Goal: Information Seeking & Learning: Learn about a topic

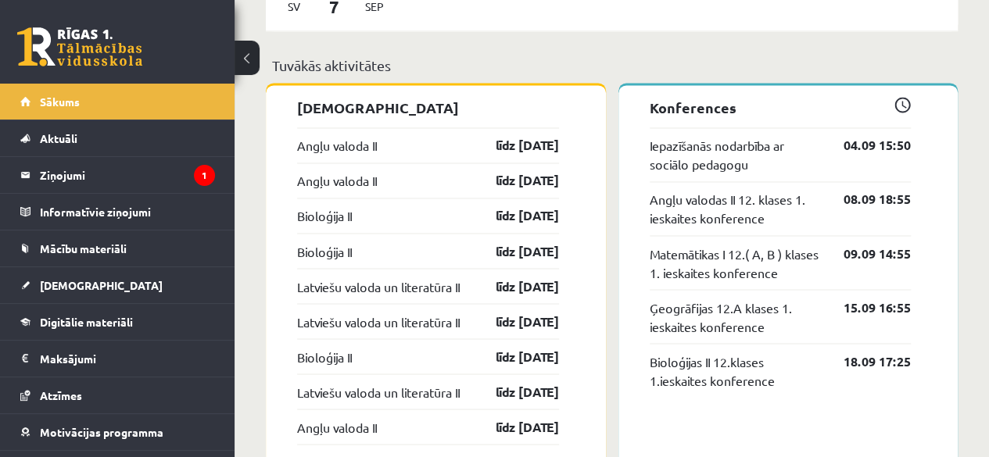
scroll to position [1293, 0]
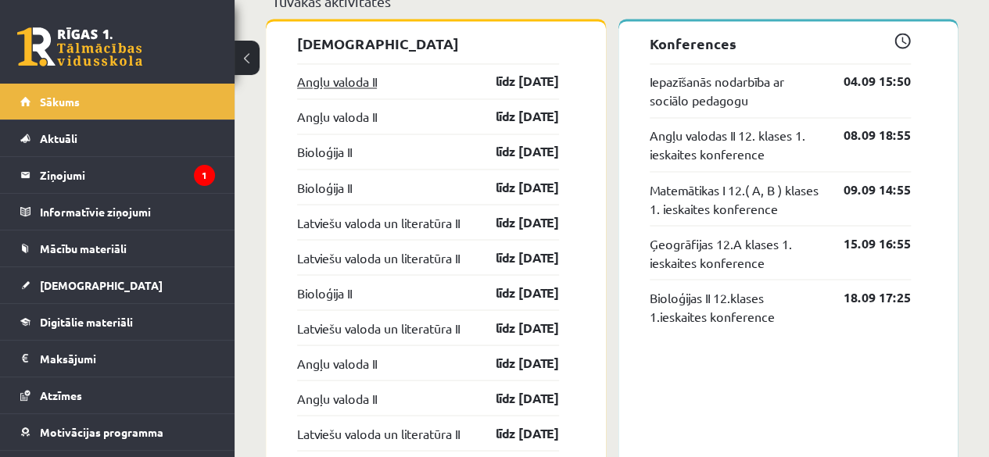
click at [343, 88] on link "Angļu valoda II" at bounding box center [337, 81] width 80 height 19
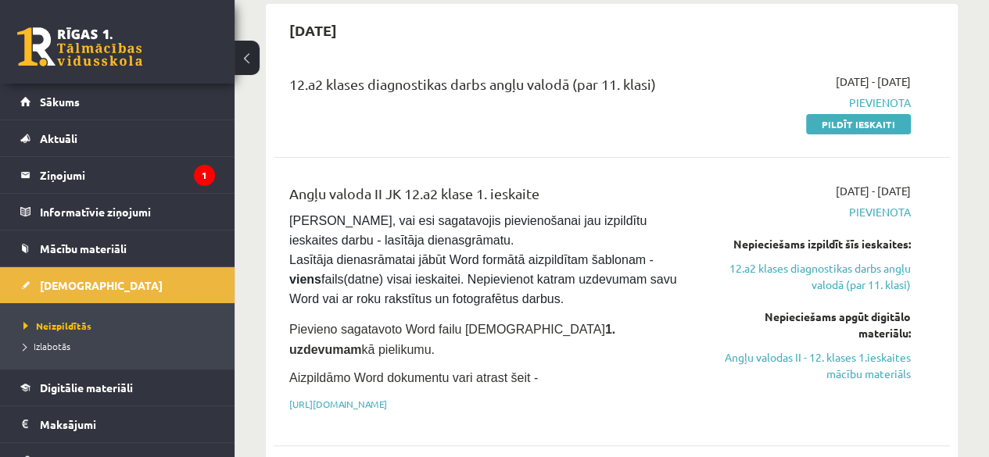
scroll to position [158, 0]
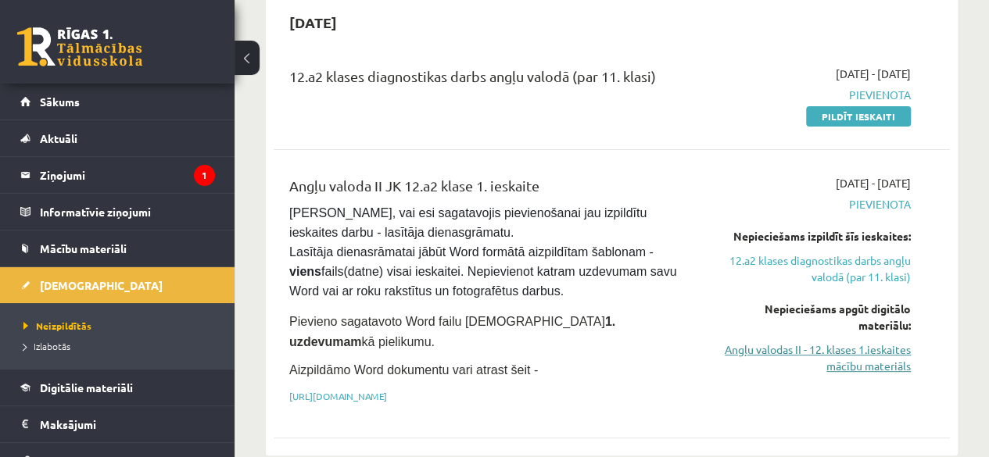
click at [766, 350] on link "Angļu valodas II - 12. klases 1.ieskaites mācību materiāls" at bounding box center [815, 358] width 192 height 33
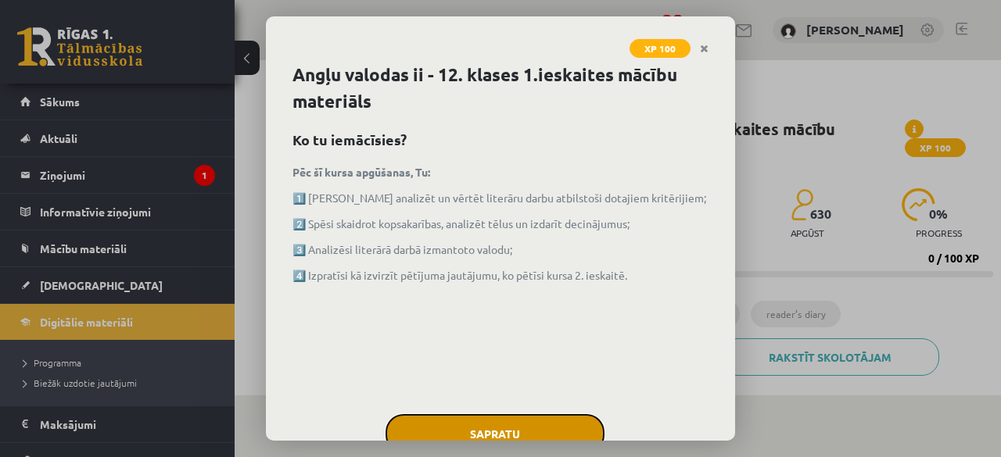
click at [439, 431] on button "Sapratu" at bounding box center [494, 433] width 219 height 39
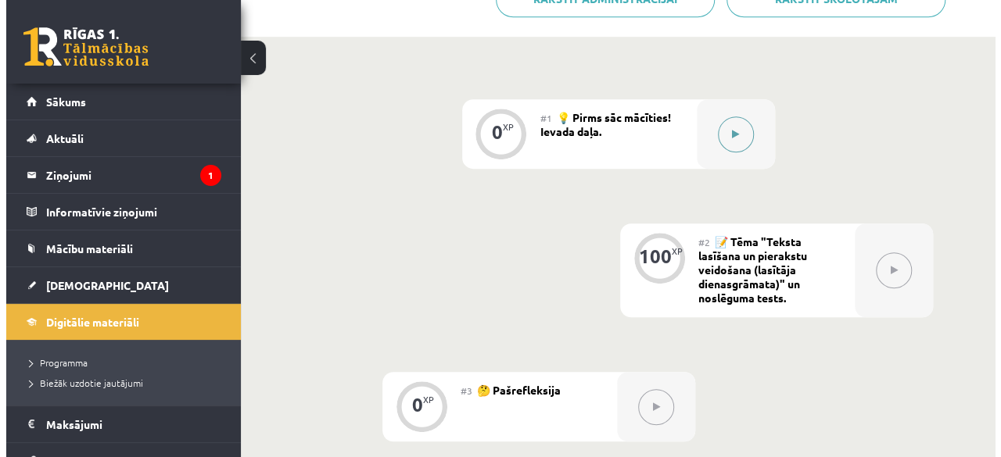
scroll to position [361, 0]
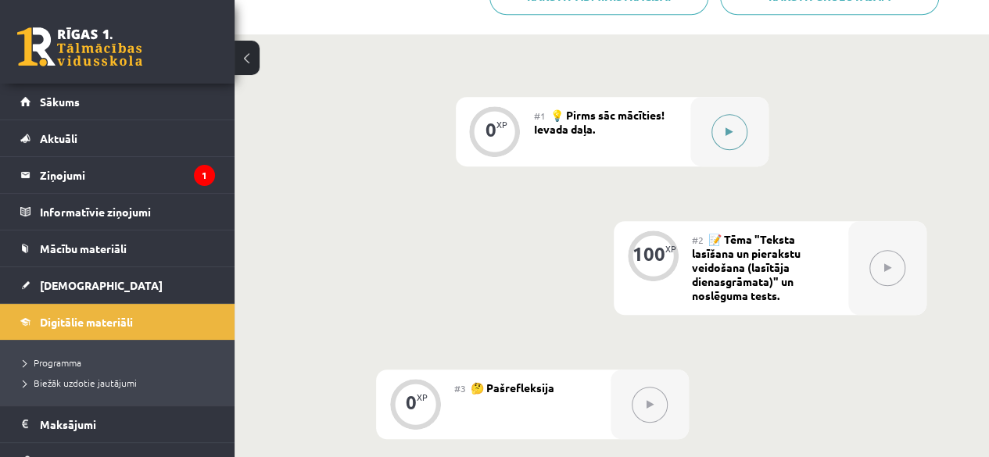
click at [717, 125] on button at bounding box center [730, 132] width 36 height 36
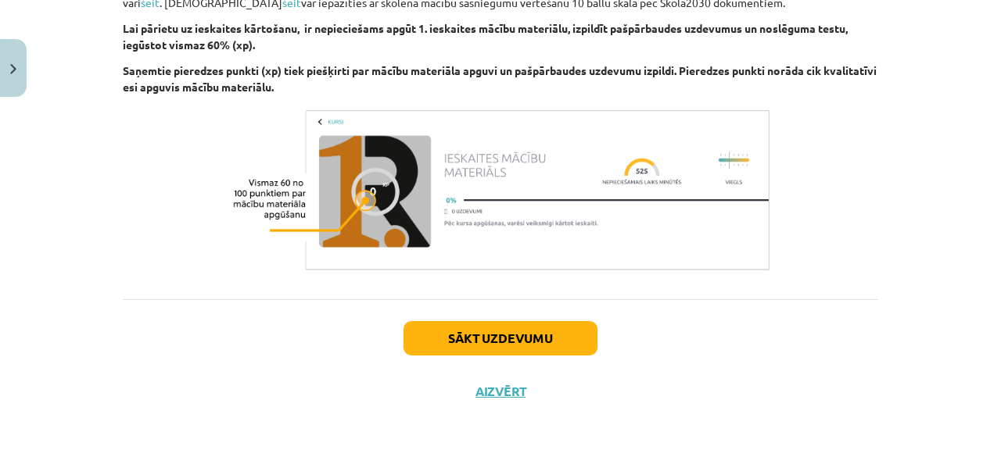
scroll to position [1188, 0]
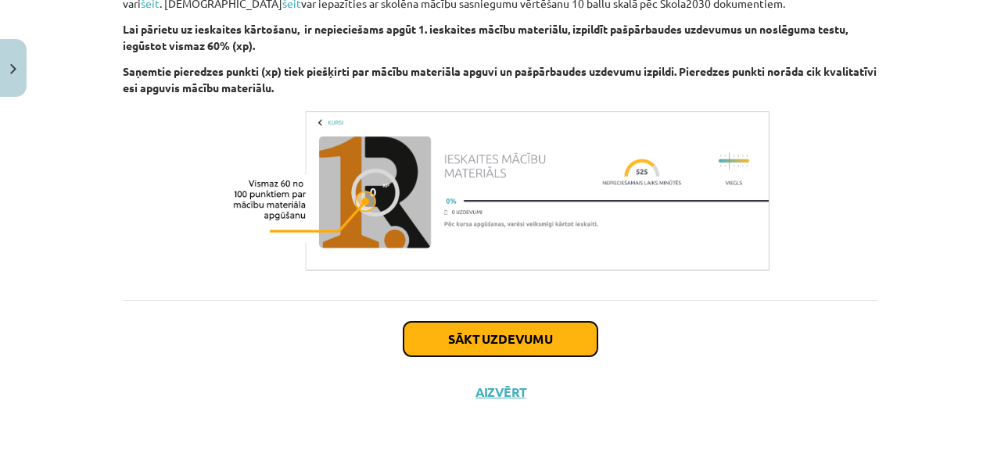
click at [456, 339] on button "Sākt uzdevumu" at bounding box center [500, 339] width 194 height 34
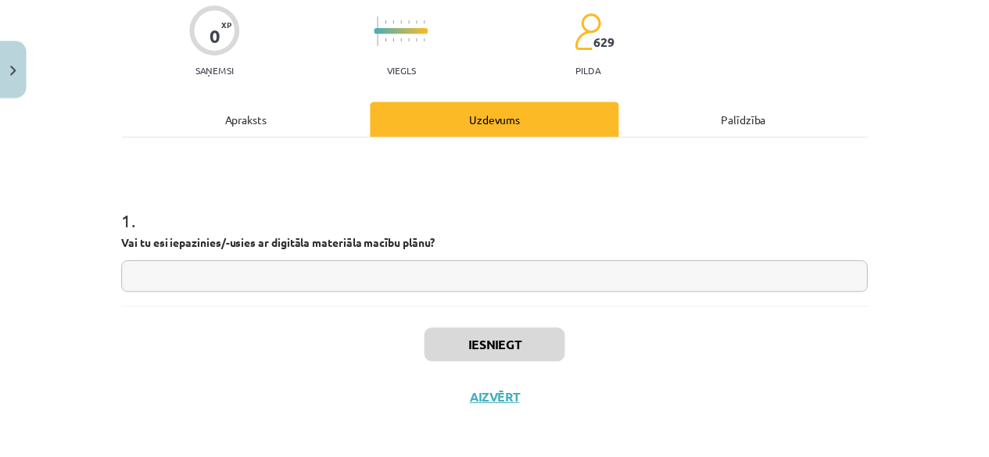
scroll to position [134, 0]
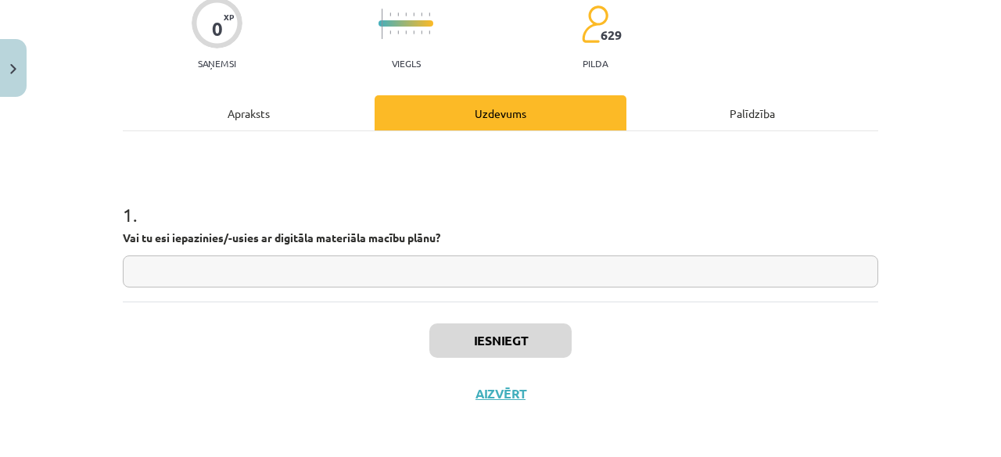
click at [336, 267] on input "text" at bounding box center [500, 272] width 755 height 32
click at [494, 396] on button "Aizvērt" at bounding box center [500, 394] width 59 height 16
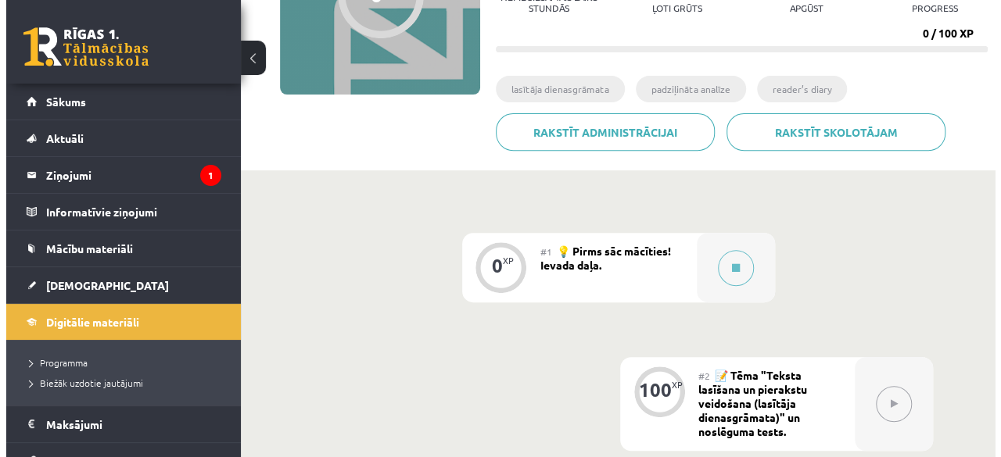
scroll to position [223, 0]
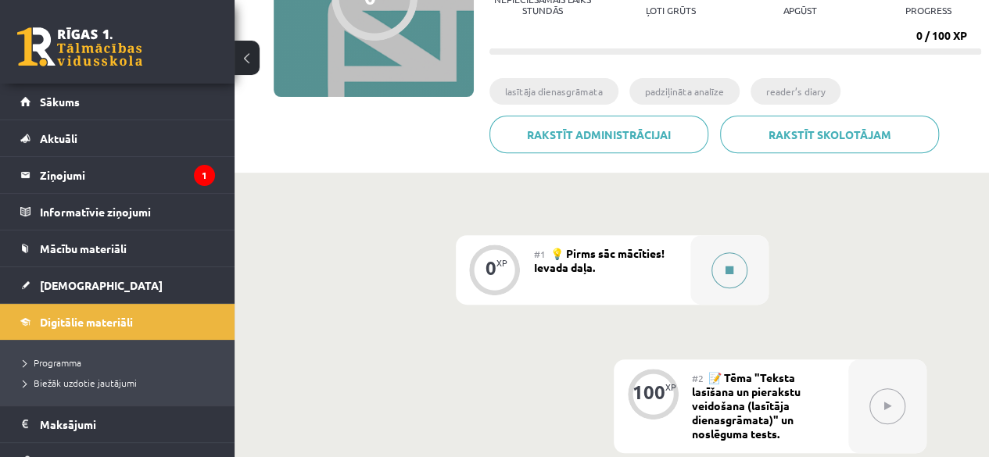
click at [729, 283] on button at bounding box center [730, 271] width 36 height 36
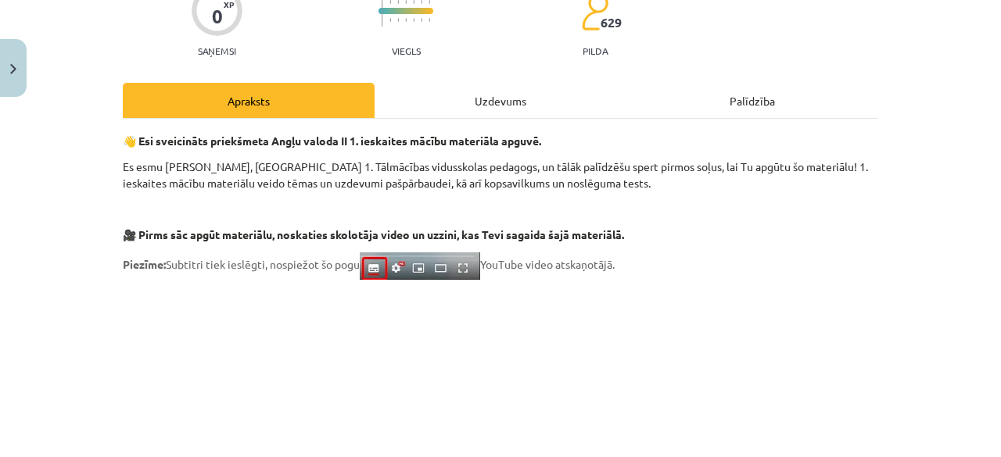
scroll to position [150, 0]
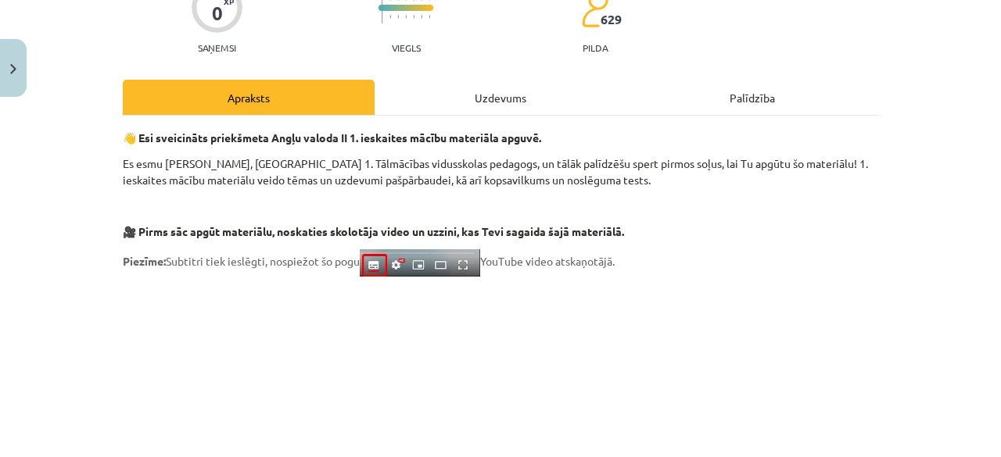
click at [488, 93] on div "Uzdevums" at bounding box center [501, 97] width 252 height 35
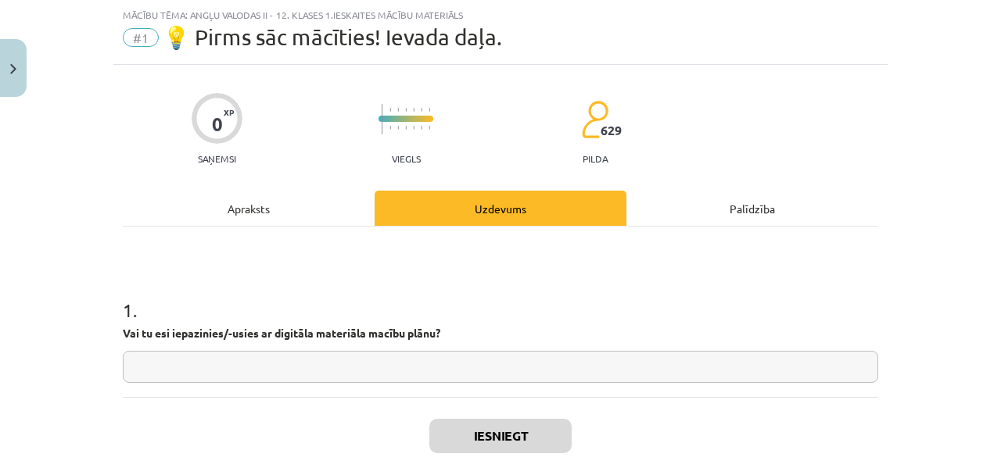
click at [677, 213] on div "Palīdzība" at bounding box center [752, 208] width 252 height 35
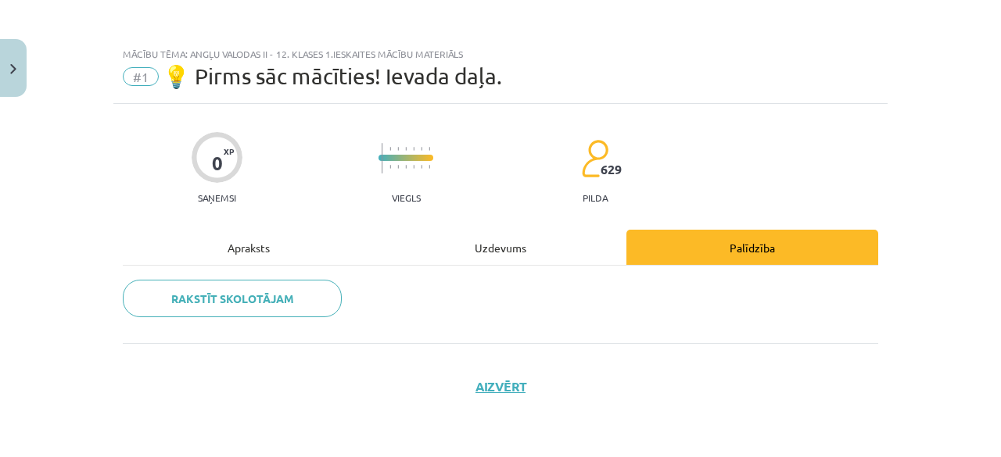
scroll to position [0, 0]
click at [511, 238] on div "Uzdevums" at bounding box center [501, 247] width 252 height 35
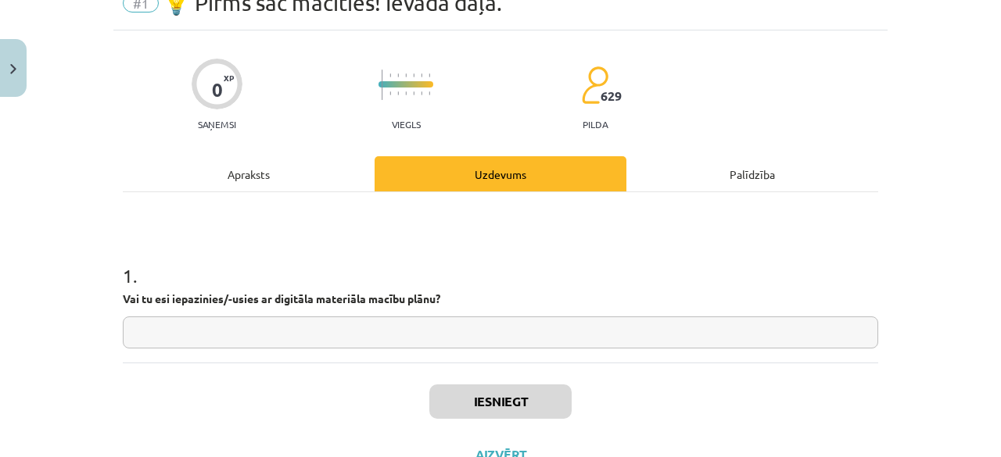
scroll to position [74, 0]
click at [357, 340] on input "text" at bounding box center [500, 332] width 755 height 32
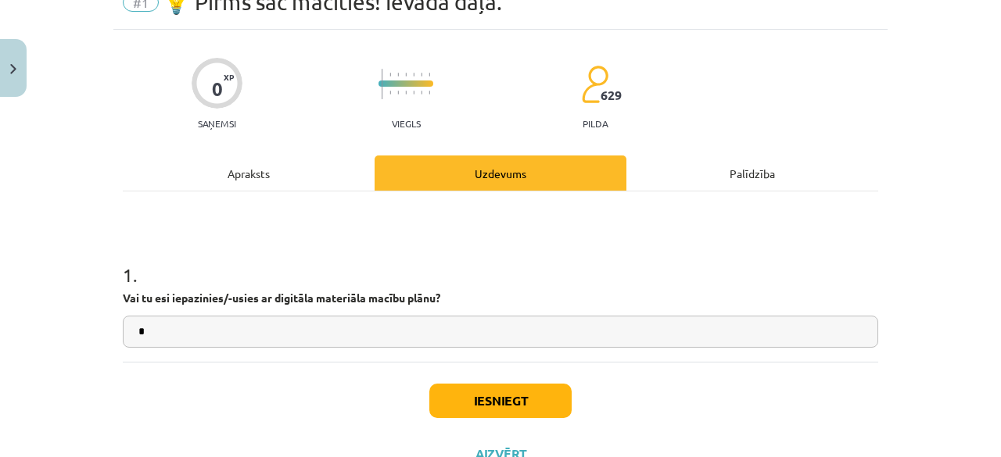
click at [166, 337] on input "*" at bounding box center [500, 332] width 755 height 32
type input "**"
click at [784, 393] on div "Iesniegt Aizvērt" at bounding box center [500, 416] width 755 height 109
click at [538, 396] on button "Iesniegt" at bounding box center [500, 401] width 142 height 34
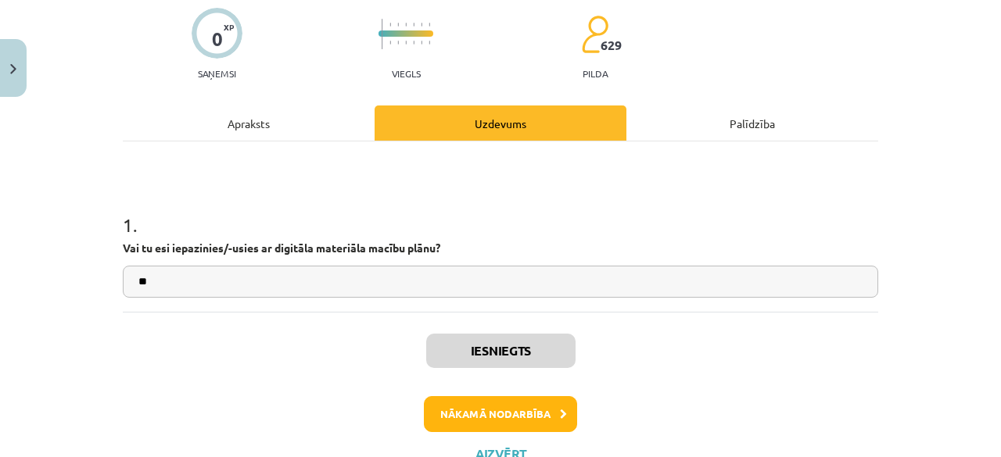
scroll to position [158, 0]
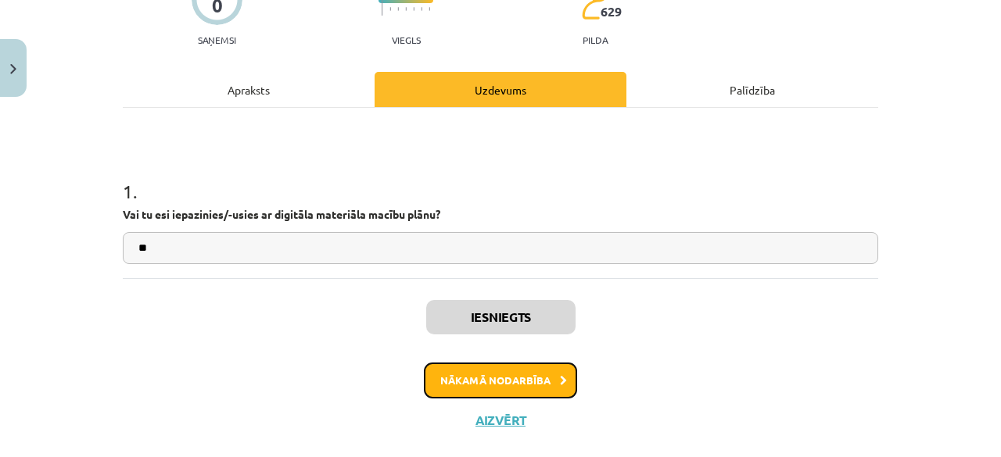
click at [527, 375] on button "Nākamā nodarbība" at bounding box center [500, 381] width 153 height 36
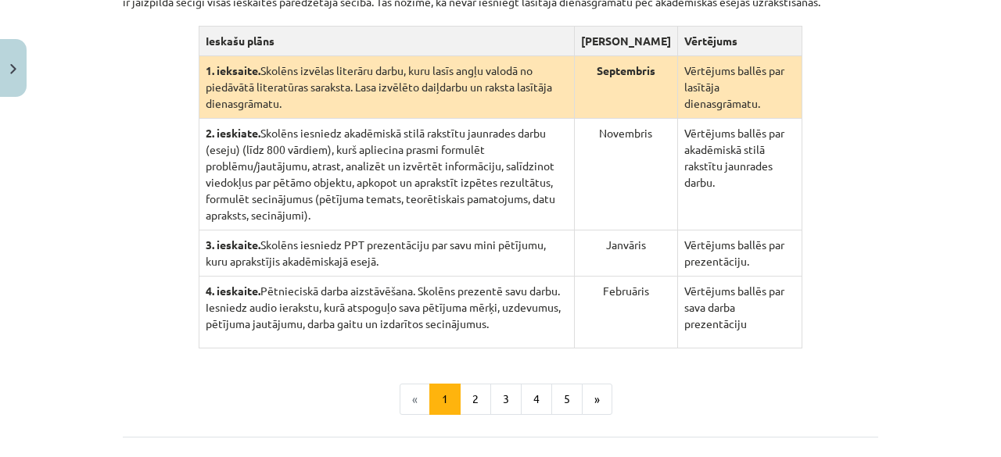
scroll to position [407, 0]
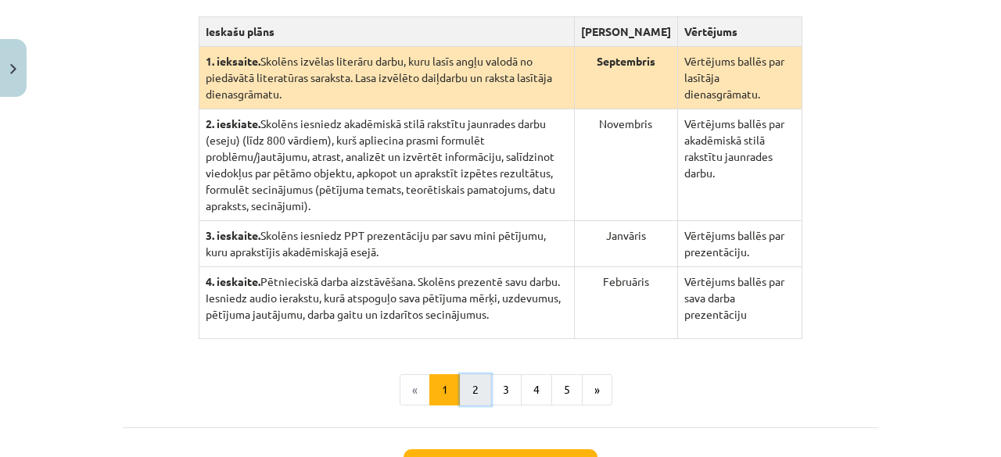
click at [468, 375] on button "2" at bounding box center [475, 390] width 31 height 31
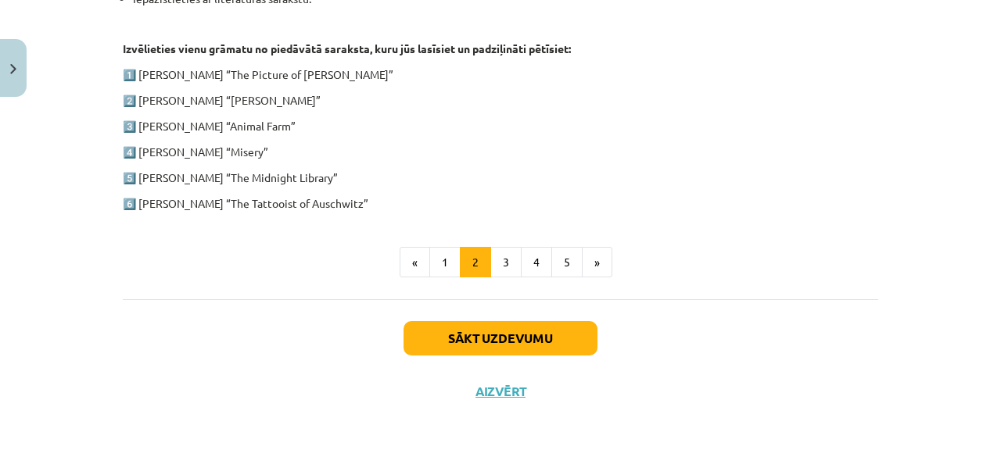
scroll to position [732, 0]
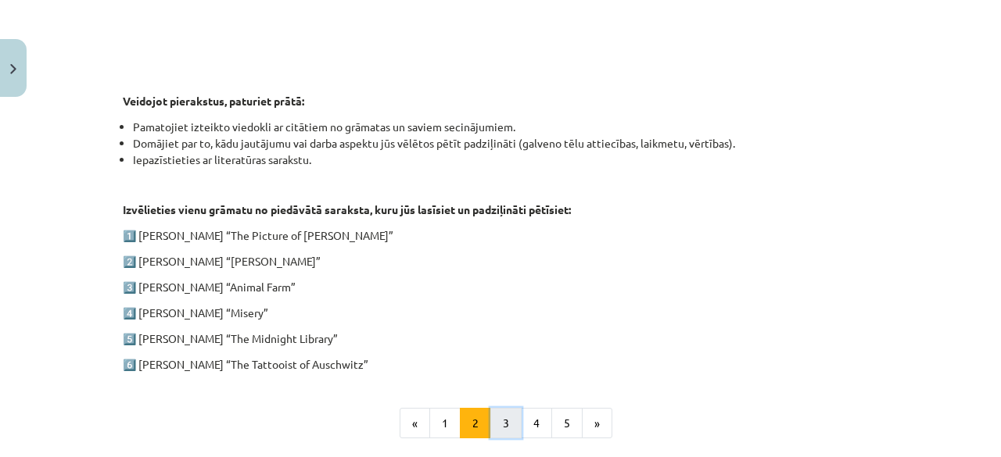
click at [493, 414] on button "3" at bounding box center [505, 423] width 31 height 31
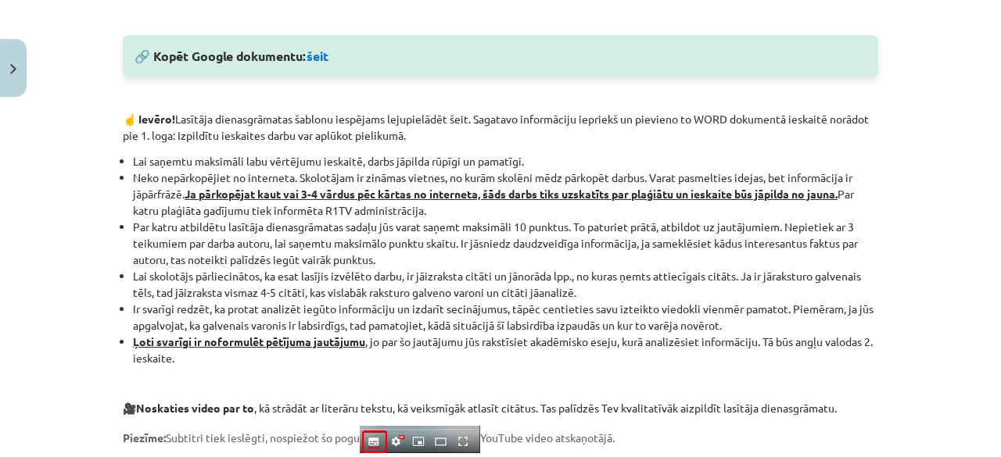
scroll to position [858, 0]
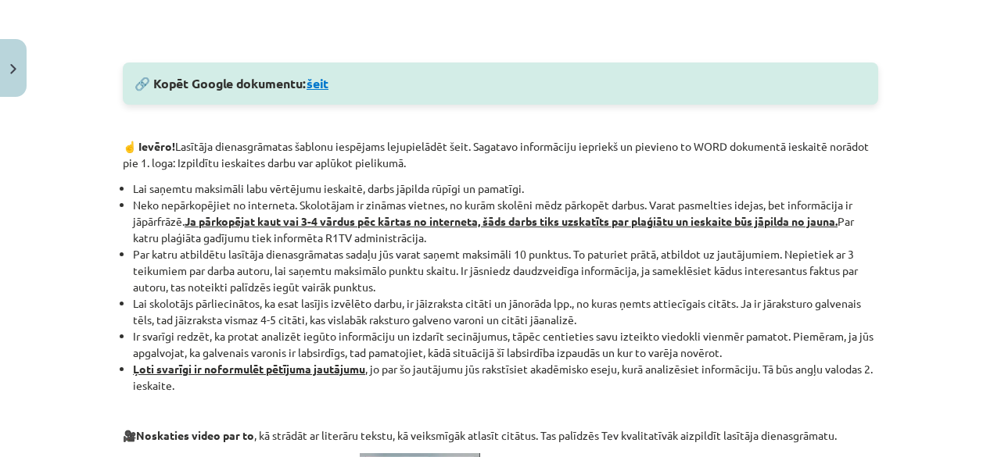
click at [313, 78] on link "šeit" at bounding box center [318, 83] width 22 height 16
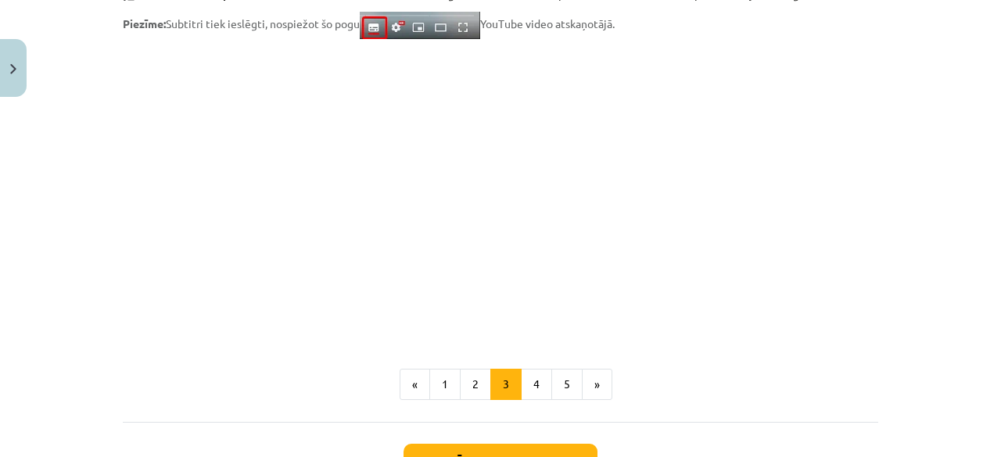
scroll to position [1421, 0]
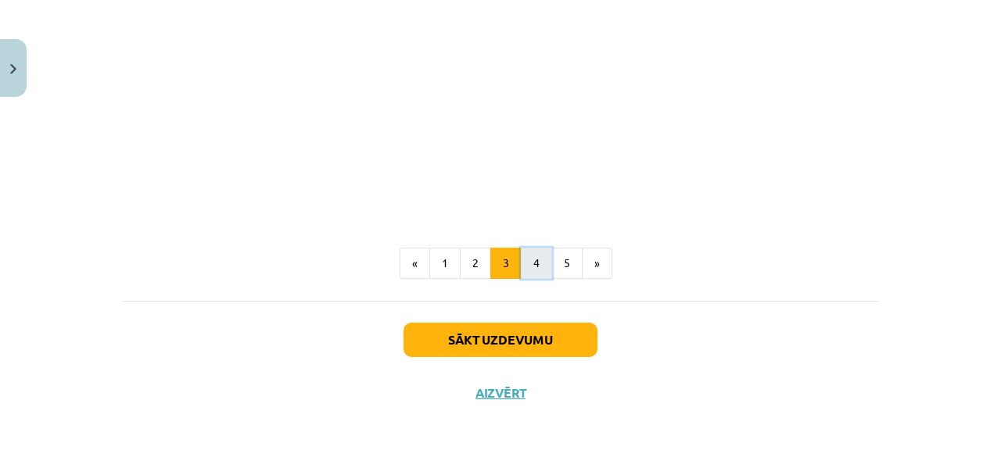
click at [525, 273] on button "4" at bounding box center [536, 263] width 31 height 31
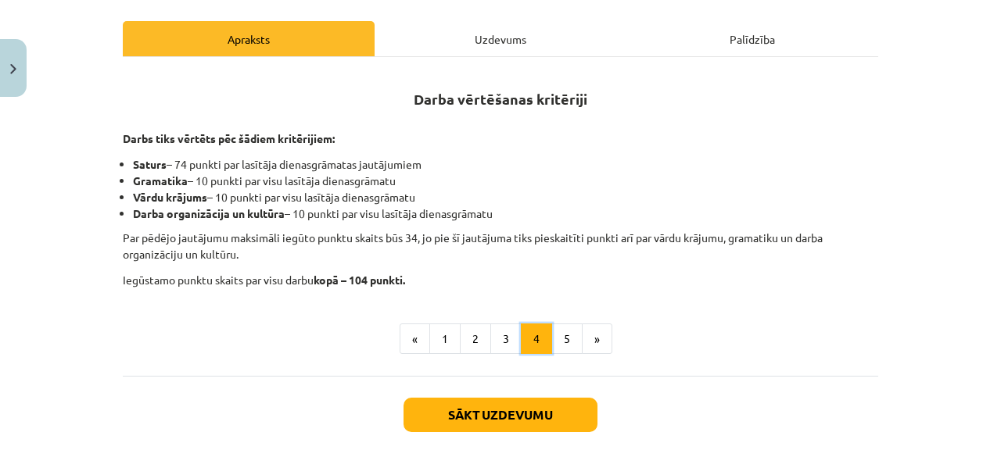
scroll to position [220, 0]
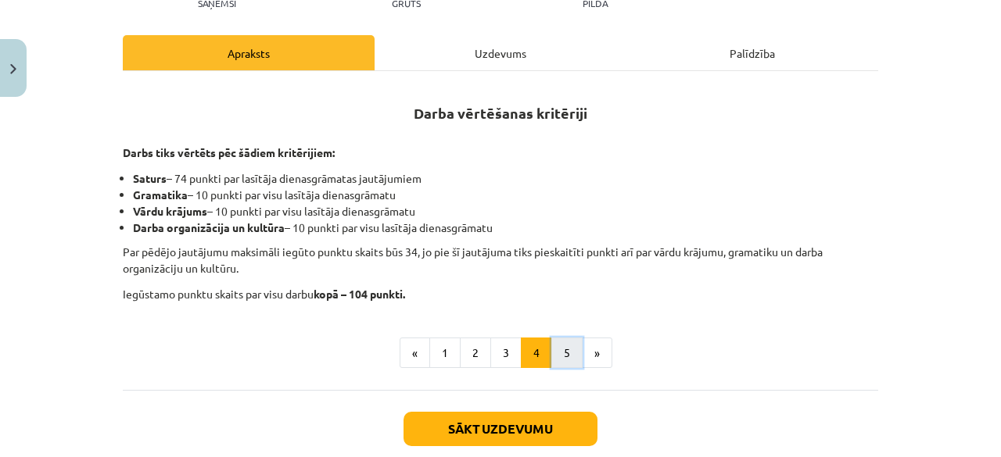
click at [555, 346] on button "5" at bounding box center [566, 353] width 31 height 31
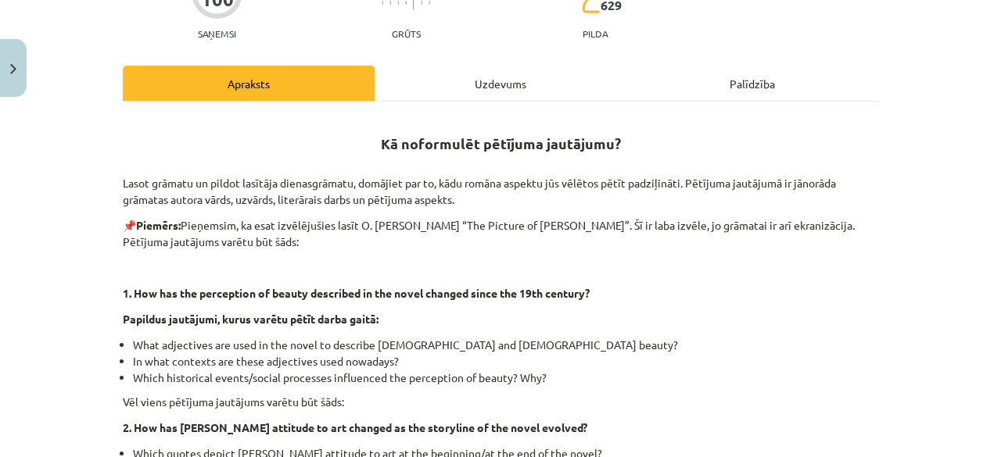
scroll to position [0, 0]
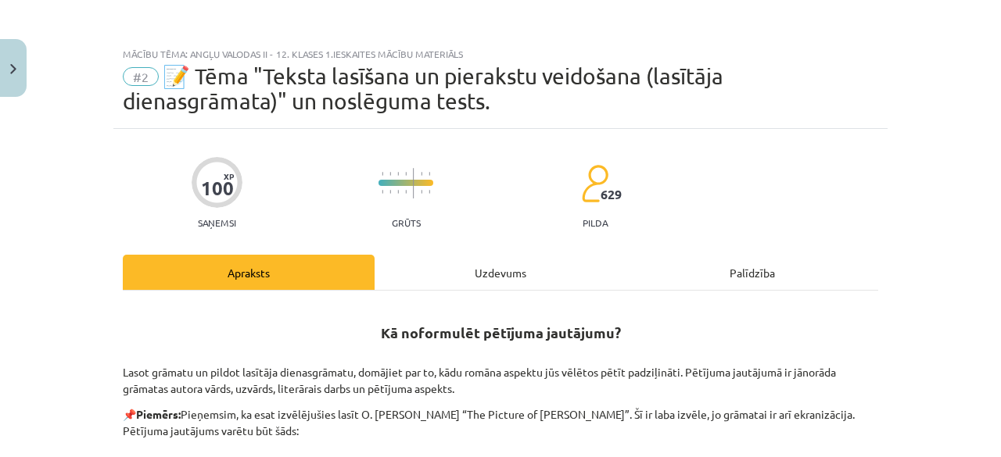
click at [487, 285] on div "Uzdevums" at bounding box center [501, 272] width 252 height 35
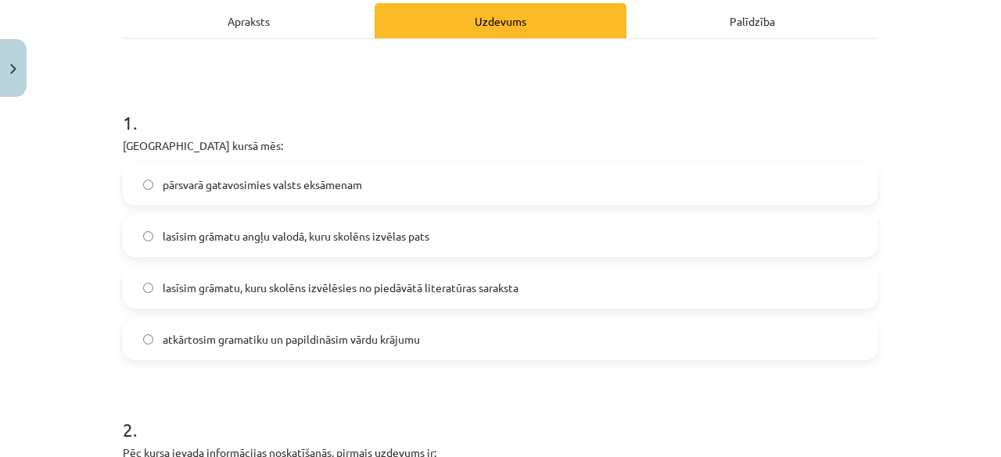
scroll to position [255, 0]
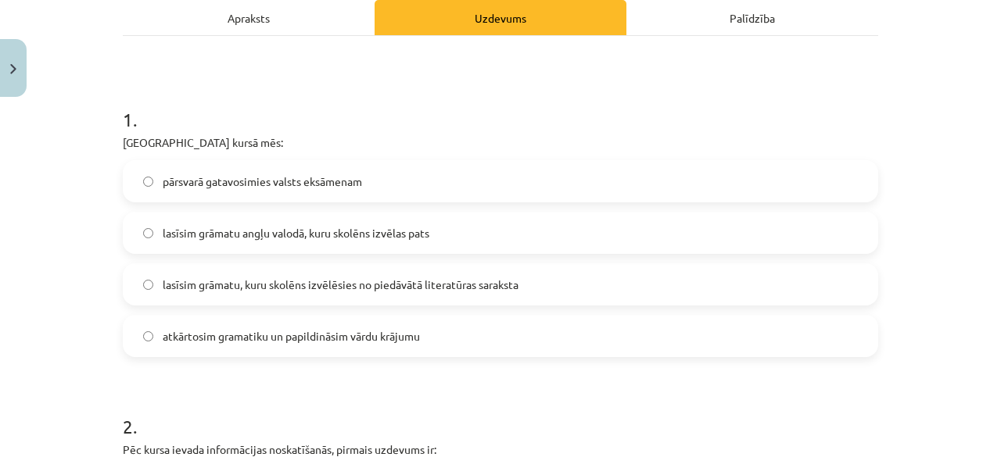
click at [410, 287] on span "lasīsim grāmatu, kuru skolēns izvēlēsies no piedāvātā literatūras saraksta" at bounding box center [341, 285] width 356 height 16
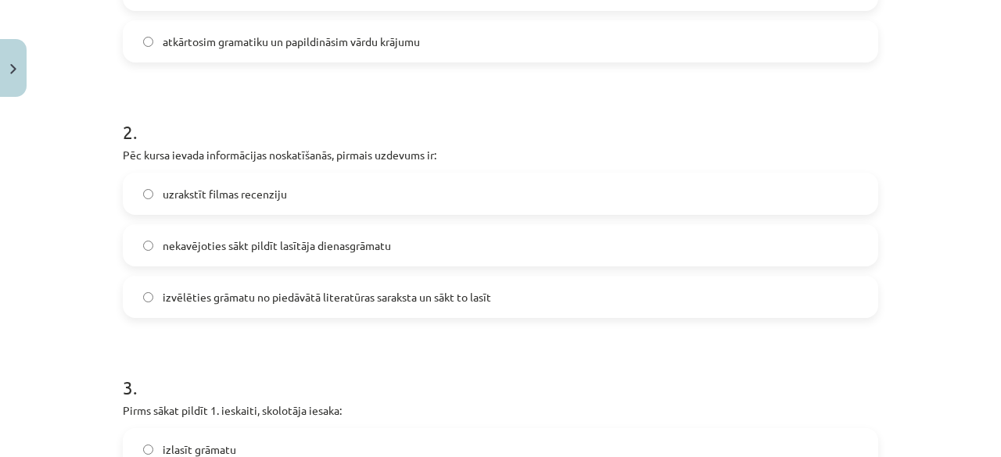
scroll to position [554, 0]
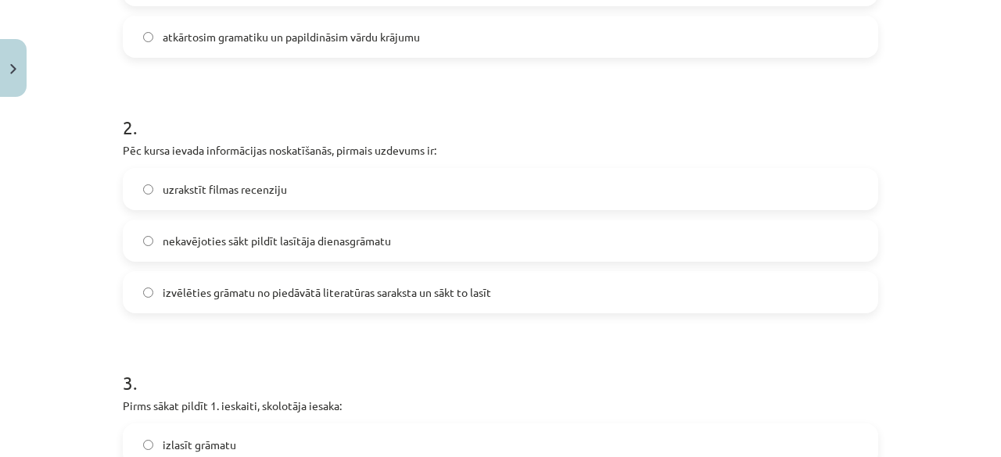
click at [425, 299] on span "izvēlēties grāmatu no piedāvātā literatūras saraksta un sākt to lasīt" at bounding box center [327, 293] width 328 height 16
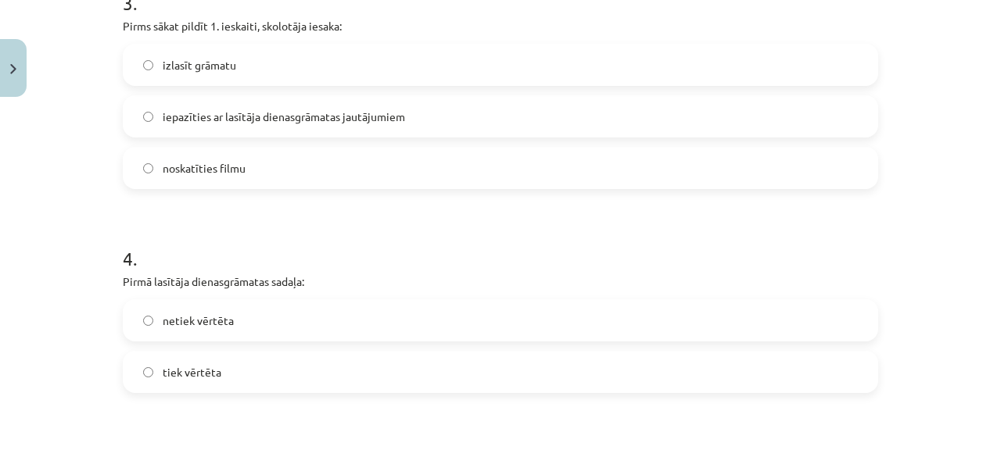
scroll to position [937, 0]
click at [324, 370] on label "tiek vērtēta" at bounding box center [500, 369] width 752 height 39
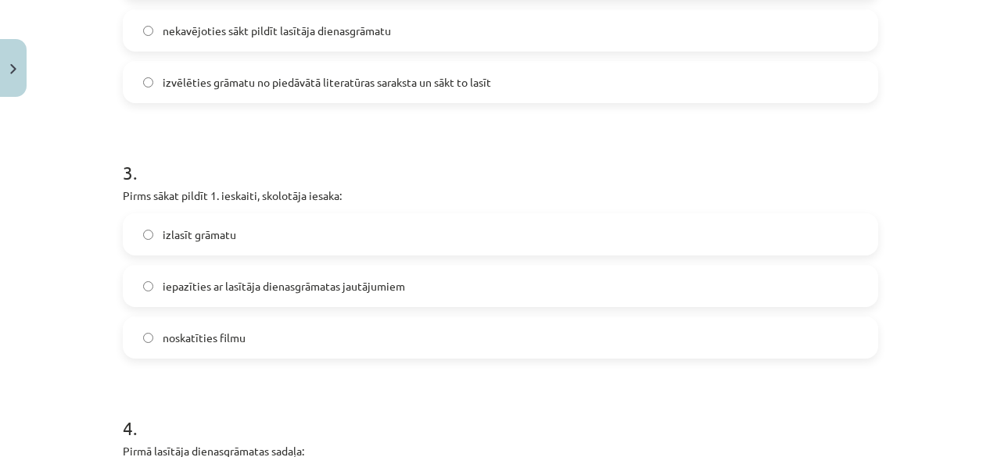
scroll to position [762, 0]
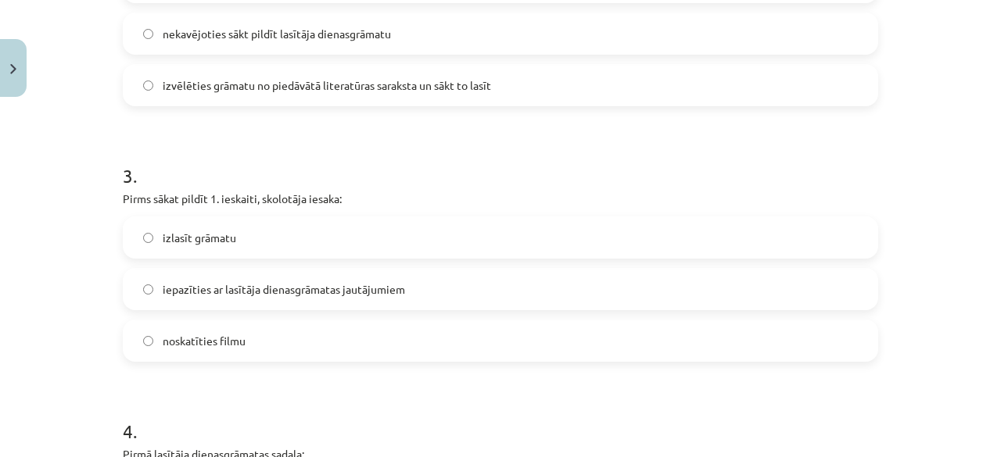
click at [275, 294] on span "iepazīties ar lasītāja dienasgrāmatas jautājumiem" at bounding box center [284, 289] width 242 height 16
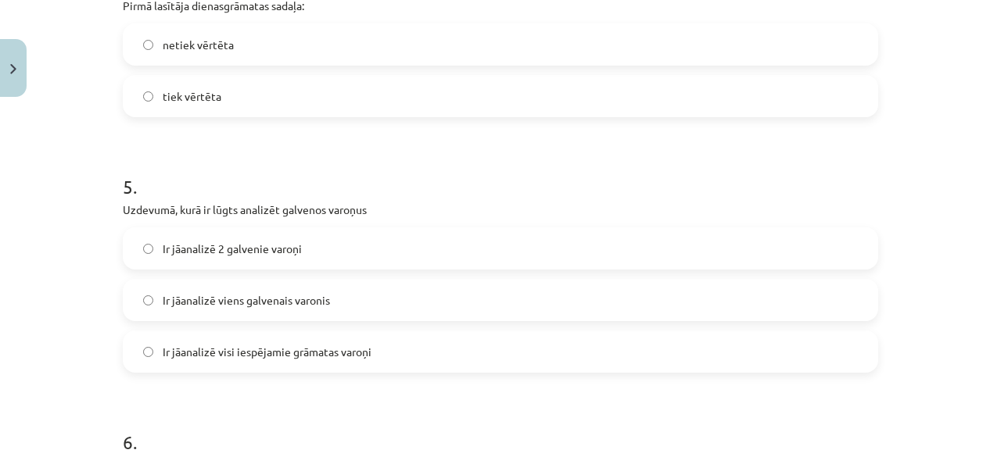
scroll to position [1220, 0]
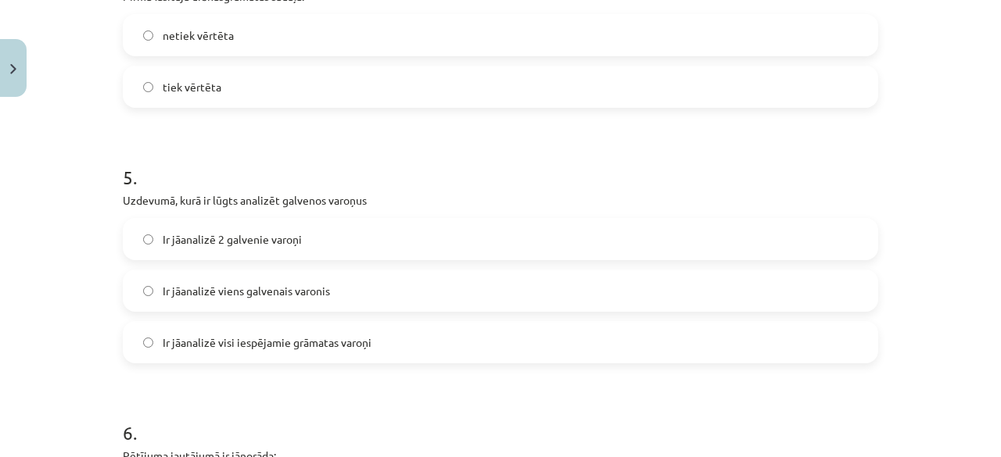
click at [289, 245] on span "Ir jāanalizē 2 galvenie varoņi" at bounding box center [232, 239] width 139 height 16
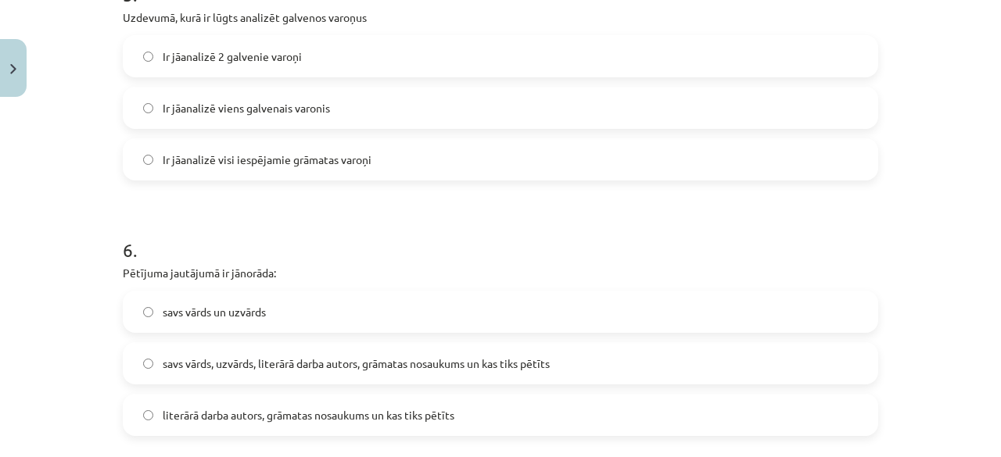
scroll to position [1404, 0]
click at [292, 428] on label "literārā darba autors, grāmatas nosaukums un kas tiks pētīts" at bounding box center [500, 413] width 752 height 39
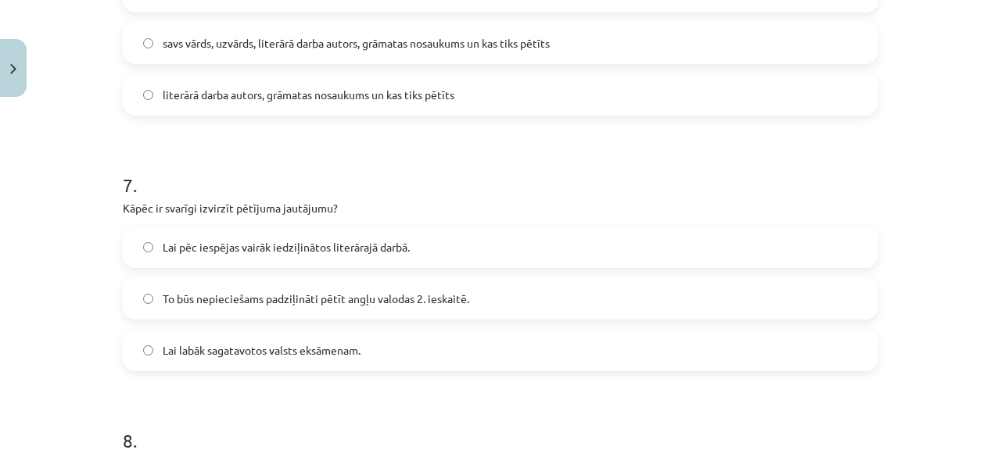
scroll to position [1737, 0]
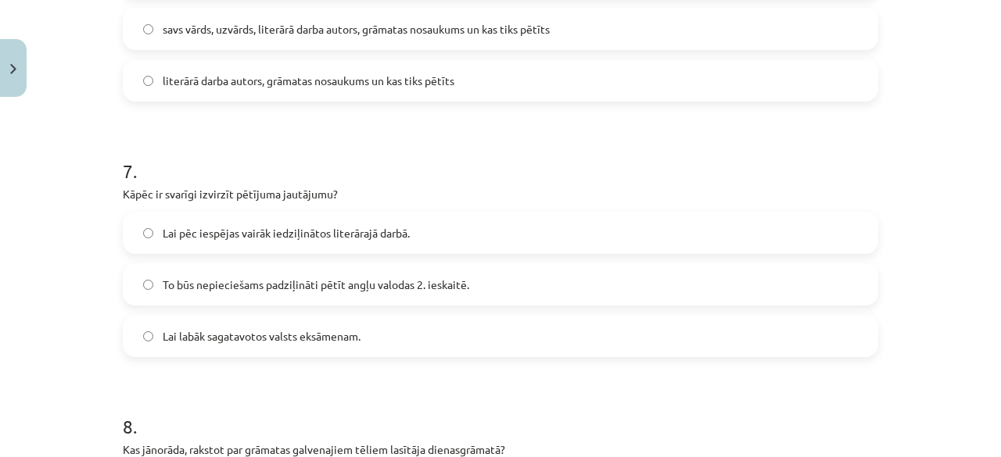
click at [266, 278] on span "To būs nepieciešams padziļināti pētīt angļu valodas 2. ieskaitē." at bounding box center [316, 285] width 307 height 16
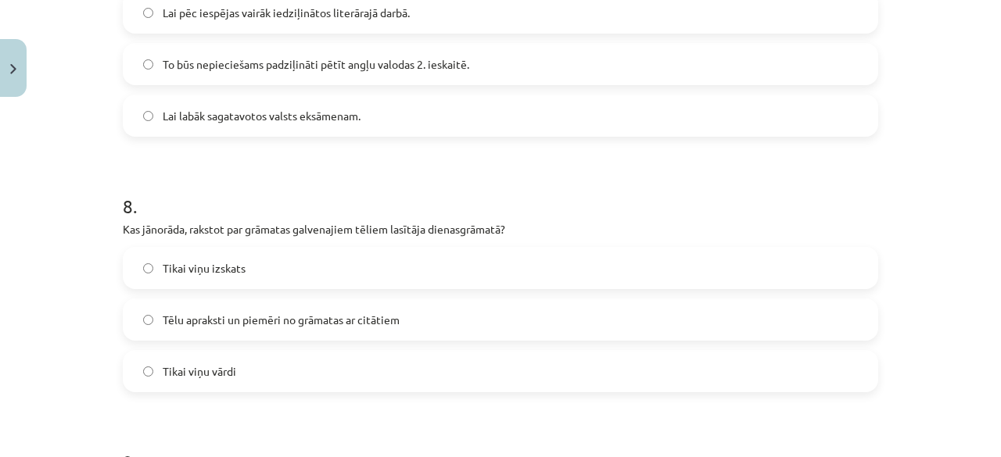
scroll to position [1981, 0]
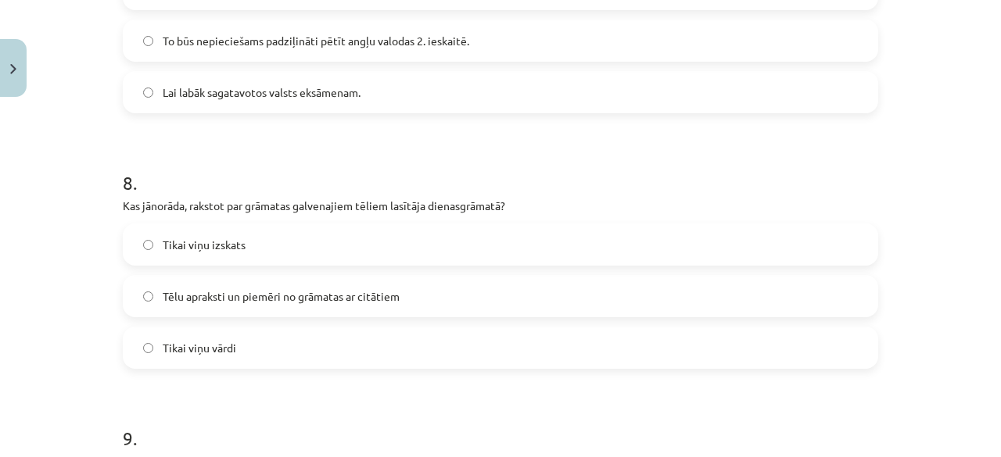
click at [286, 302] on span "Tēlu apraksti un piemēri no grāmatas ar citātiem" at bounding box center [281, 297] width 237 height 16
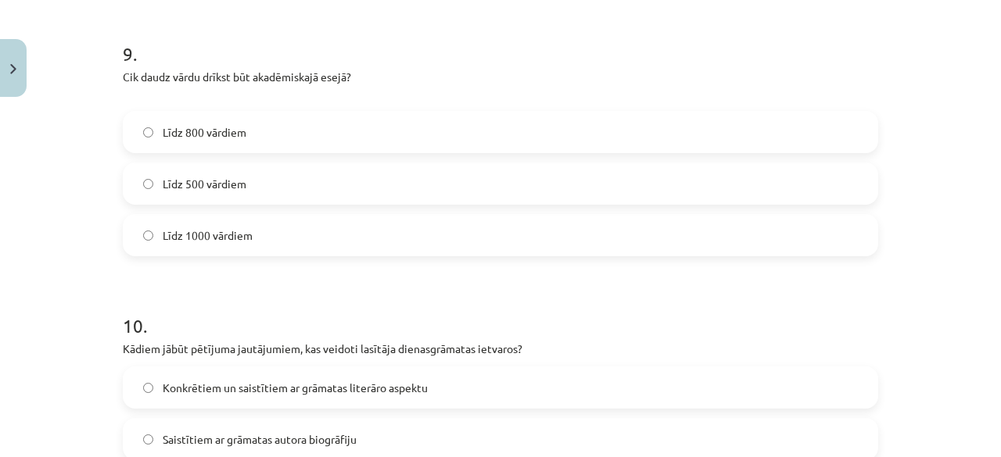
scroll to position [2369, 0]
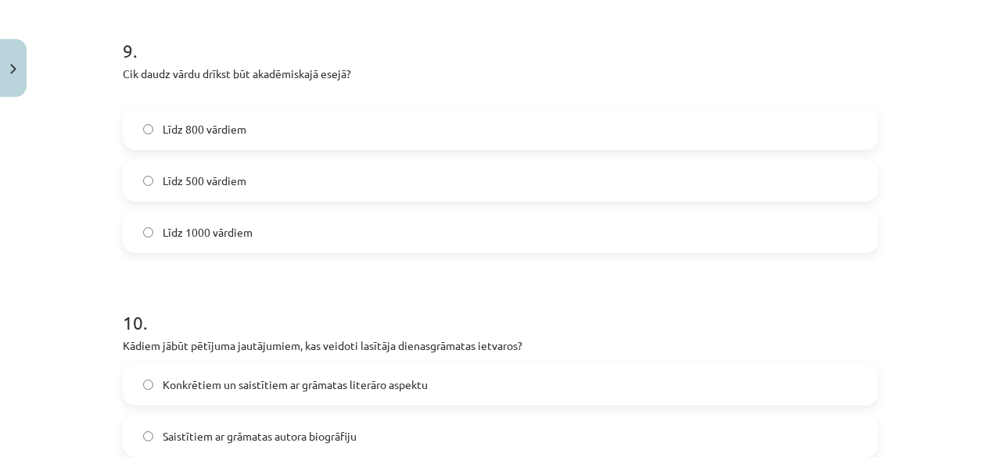
click at [251, 117] on label "Līdz 800 vārdiem" at bounding box center [500, 128] width 752 height 39
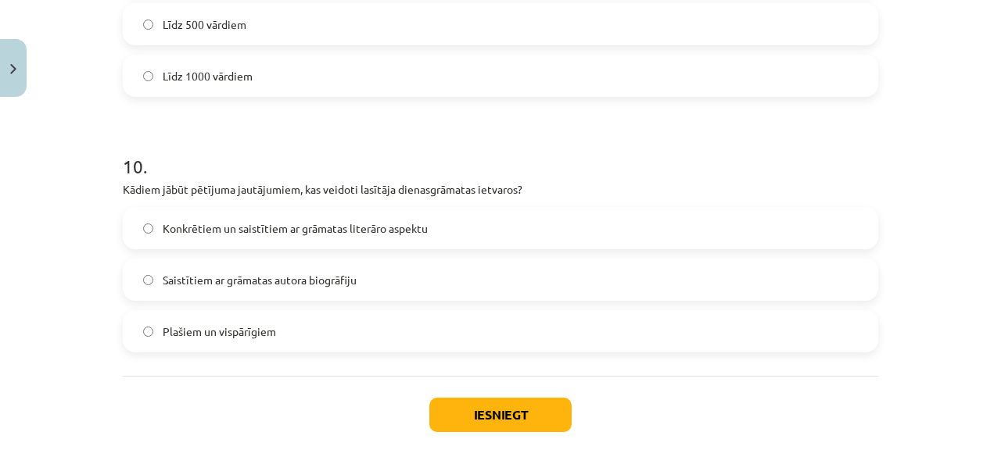
scroll to position [2540, 0]
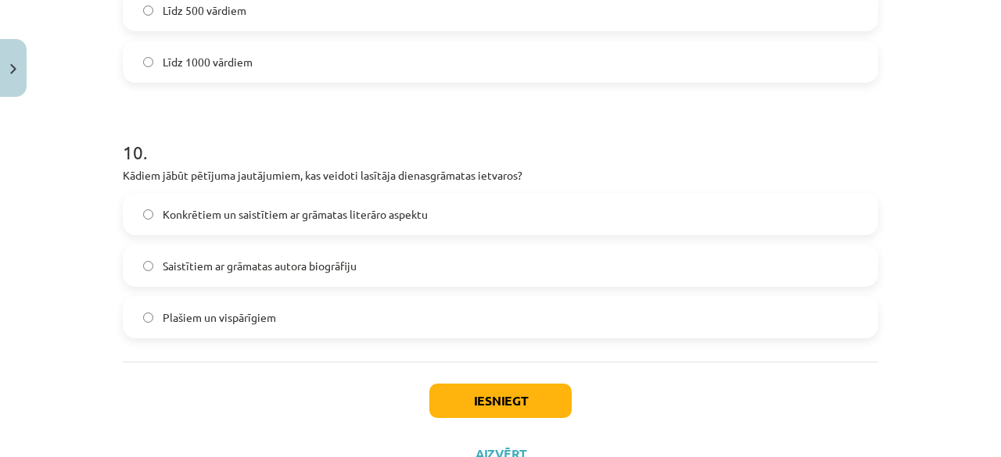
click at [282, 272] on span "Saistītiem ar grāmatas autora biogrāfiju" at bounding box center [260, 266] width 194 height 16
click at [275, 220] on span "Konkrētiem un saistītiem ar grāmatas literāro aspektu" at bounding box center [295, 214] width 265 height 16
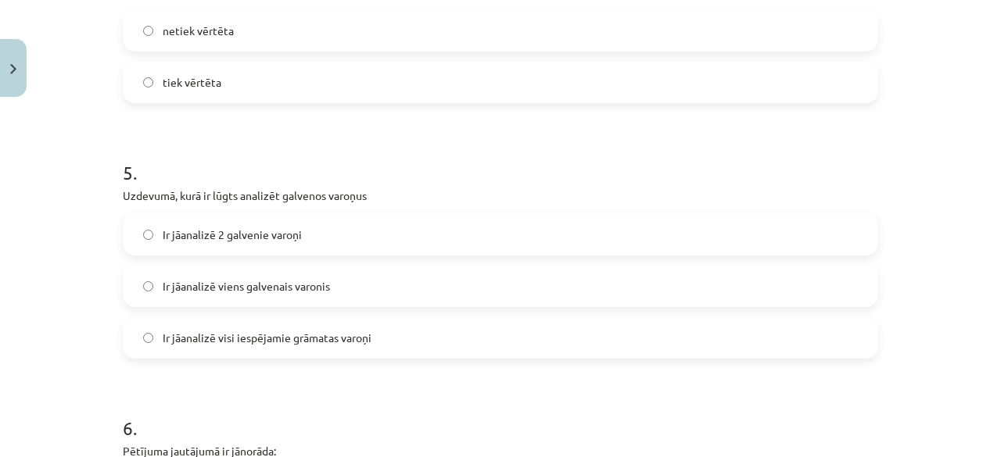
scroll to position [1239, 0]
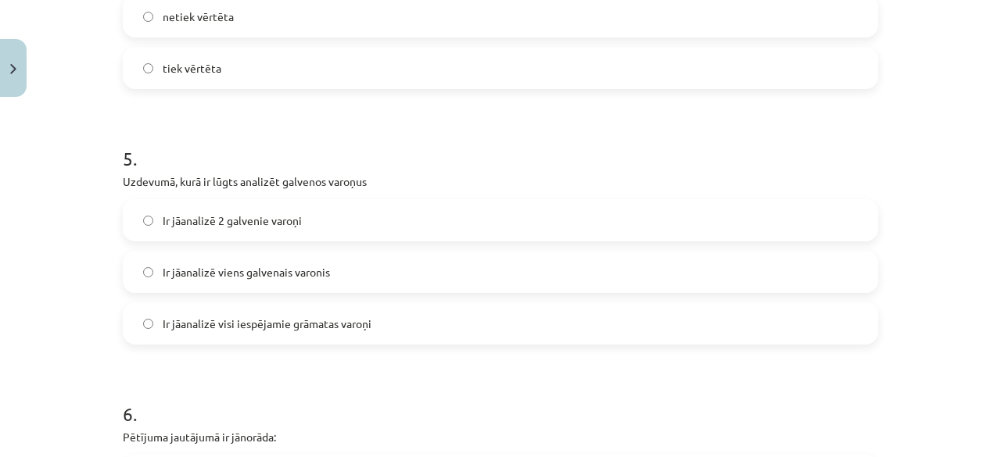
click at [276, 256] on label "Ir jāanalizē viens galvenais varonis" at bounding box center [500, 272] width 752 height 39
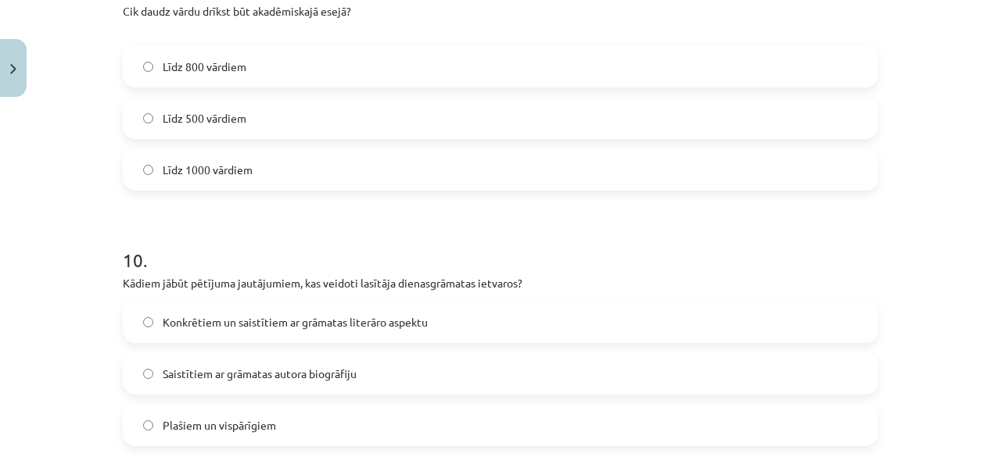
scroll to position [2601, 0]
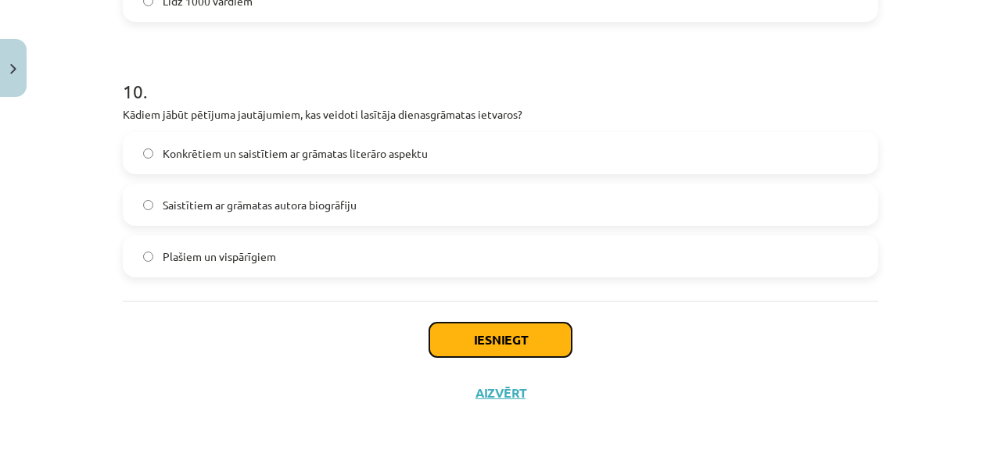
click at [445, 346] on button "Iesniegt" at bounding box center [500, 340] width 142 height 34
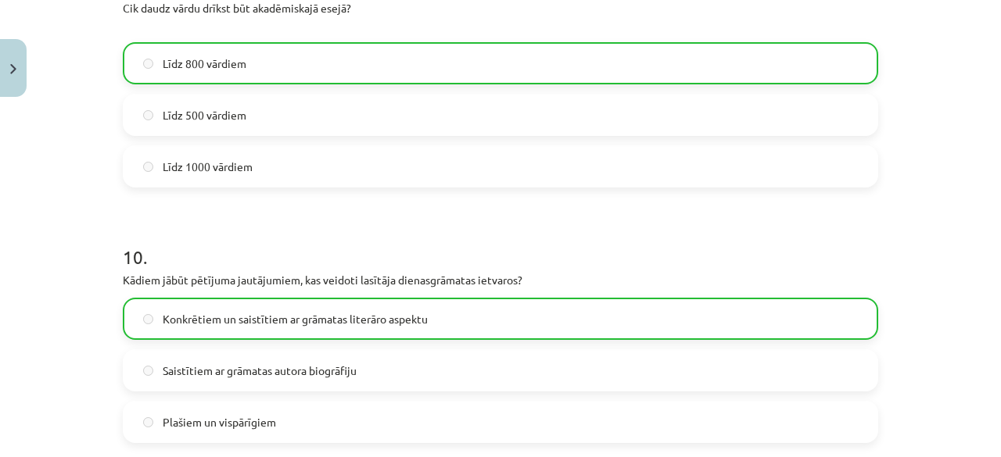
scroll to position [2650, 0]
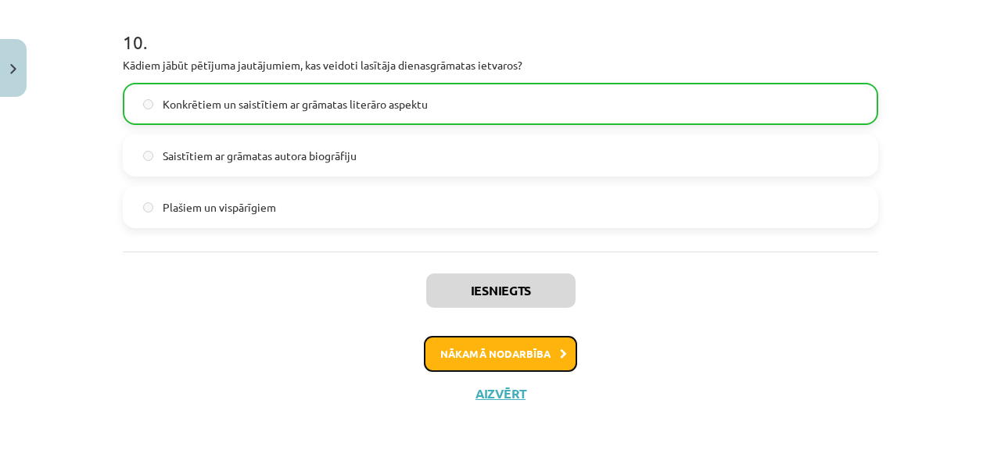
click at [485, 358] on button "Nākamā nodarbība" at bounding box center [500, 354] width 153 height 36
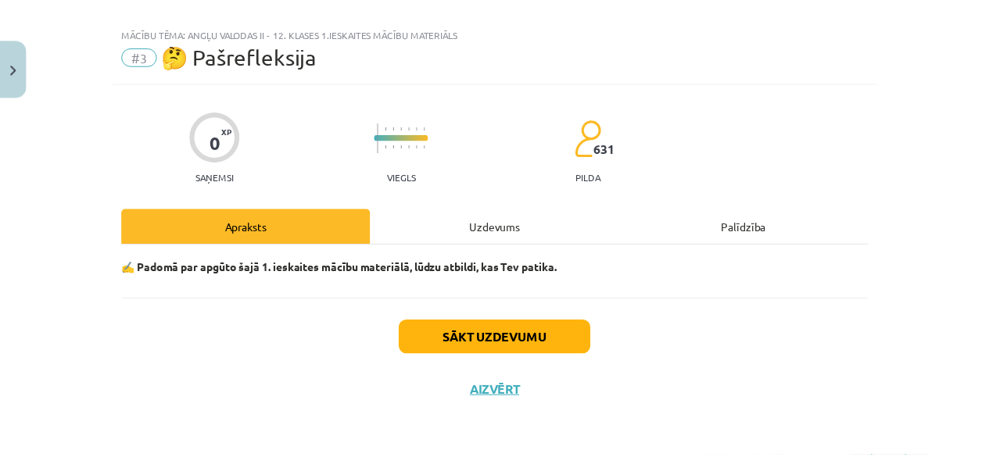
scroll to position [19, 0]
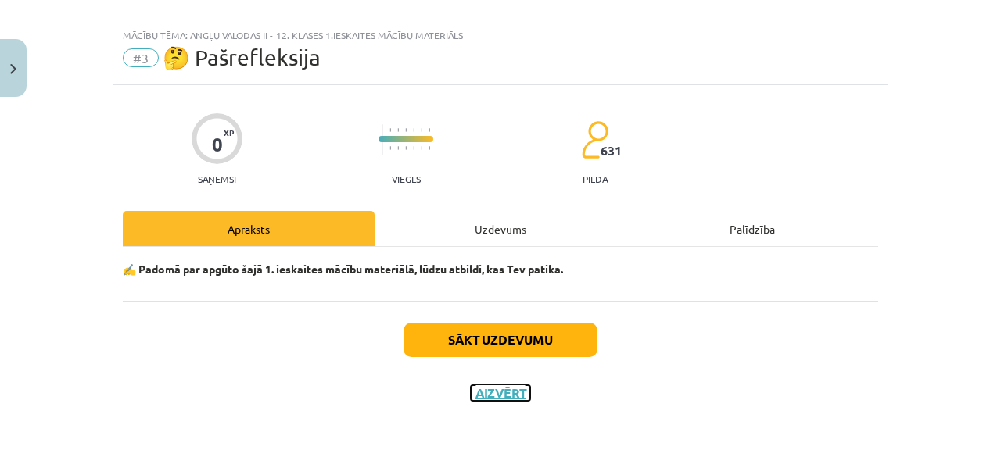
click at [489, 393] on button "Aizvērt" at bounding box center [500, 393] width 59 height 16
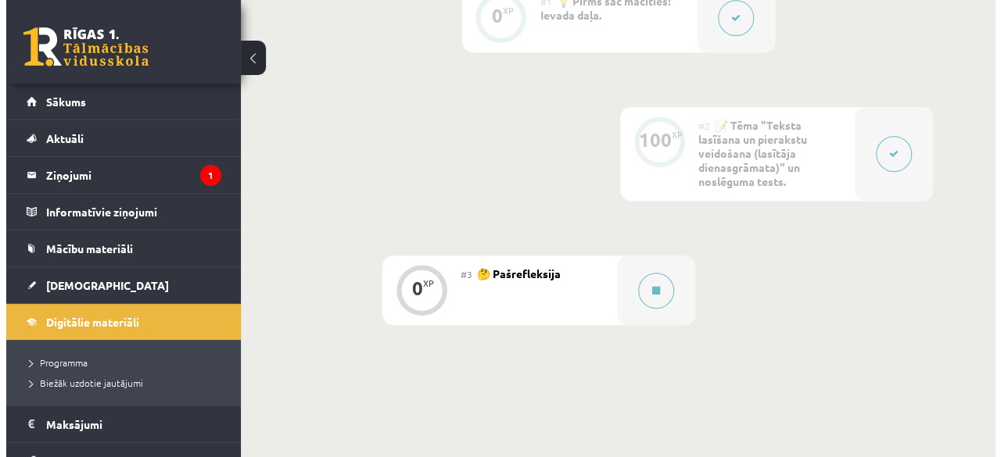
scroll to position [478, 0]
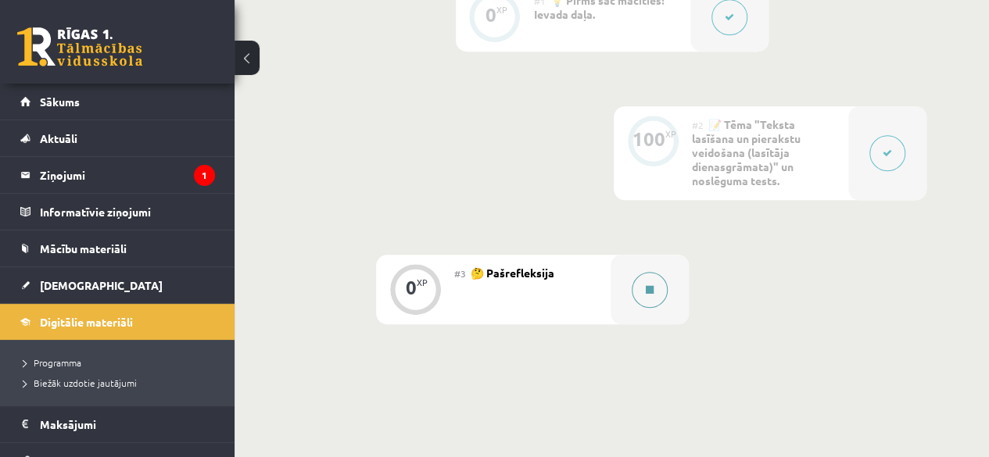
click at [666, 287] on button at bounding box center [650, 290] width 36 height 36
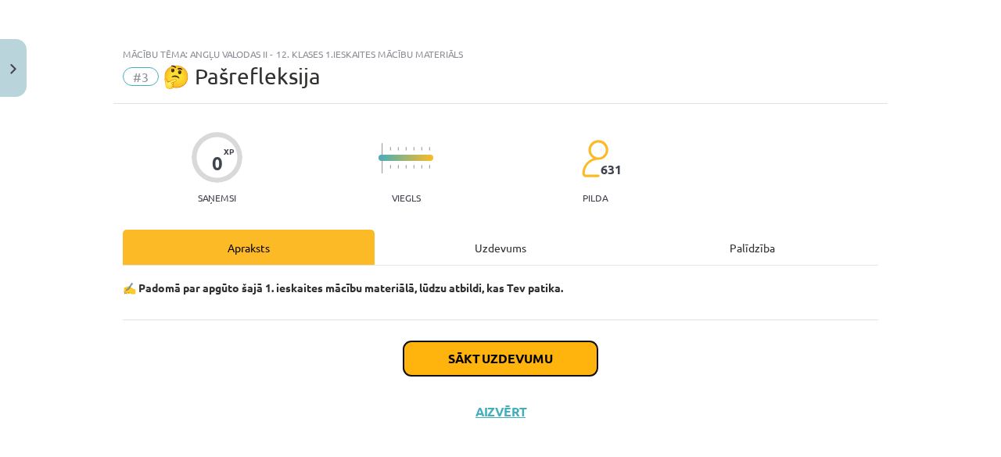
click at [425, 342] on button "Sākt uzdevumu" at bounding box center [500, 359] width 194 height 34
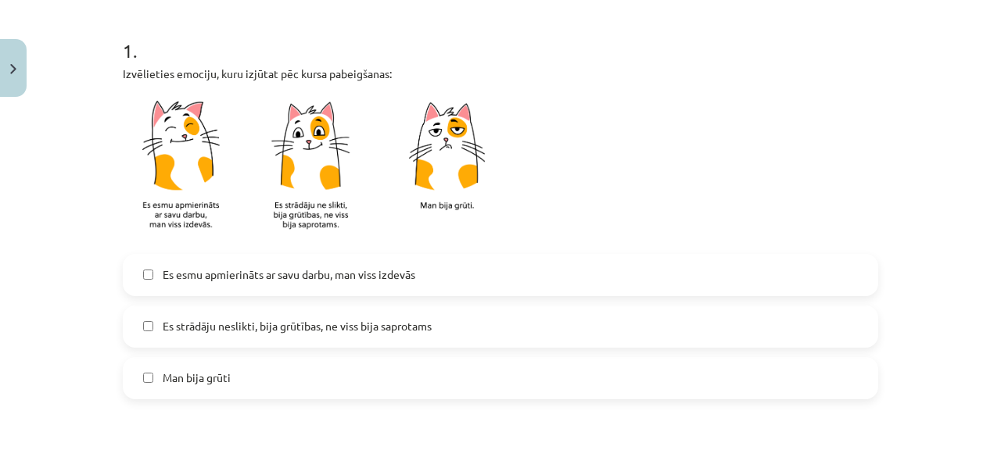
scroll to position [300, 0]
click at [184, 187] on img at bounding box center [318, 166] width 391 height 153
click at [276, 317] on span "Es strādāju neslikti, bija grūtības, ne viss bija saprotams" at bounding box center [297, 325] width 269 height 16
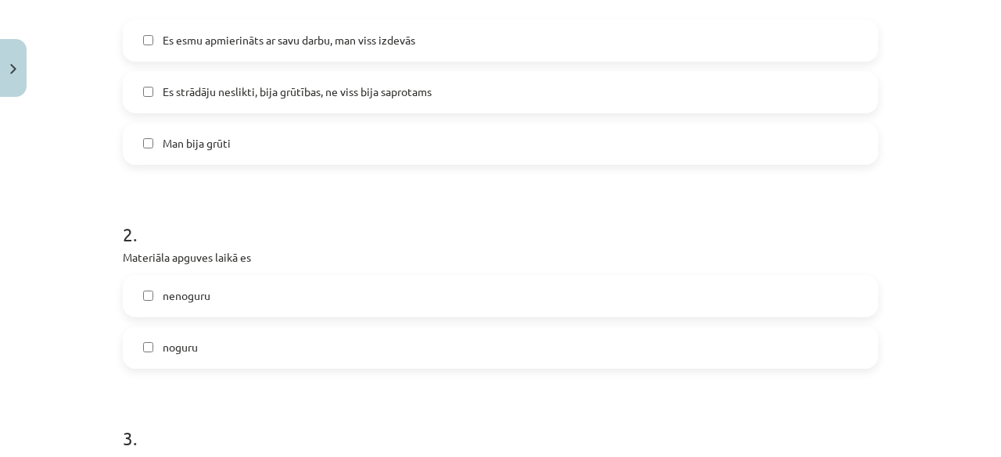
scroll to position [552, 0]
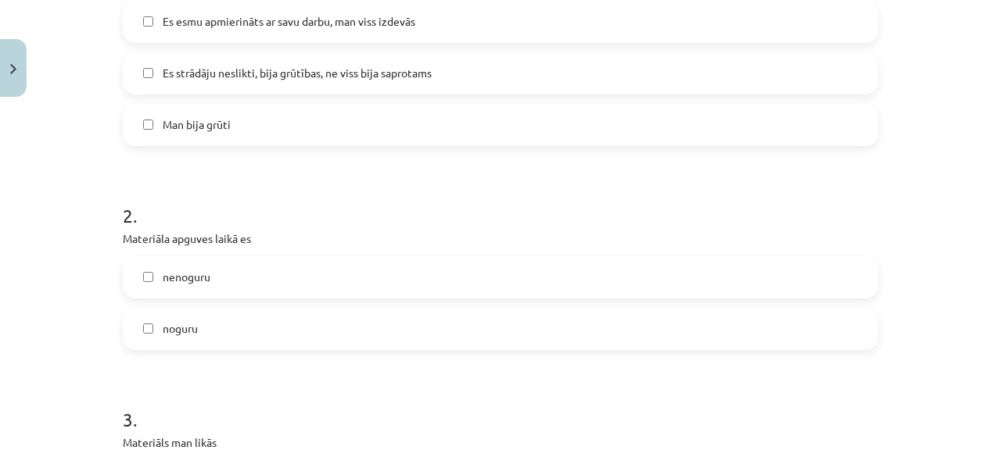
click at [276, 317] on label "noguru" at bounding box center [500, 329] width 752 height 39
click at [264, 267] on label "nenoguru" at bounding box center [500, 277] width 752 height 39
click at [142, 320] on label "noguru" at bounding box center [500, 329] width 752 height 39
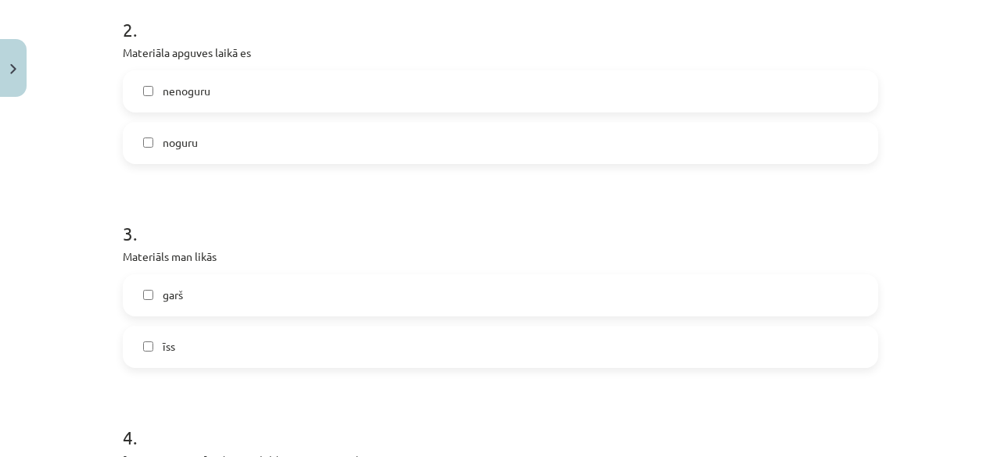
scroll to position [746, 0]
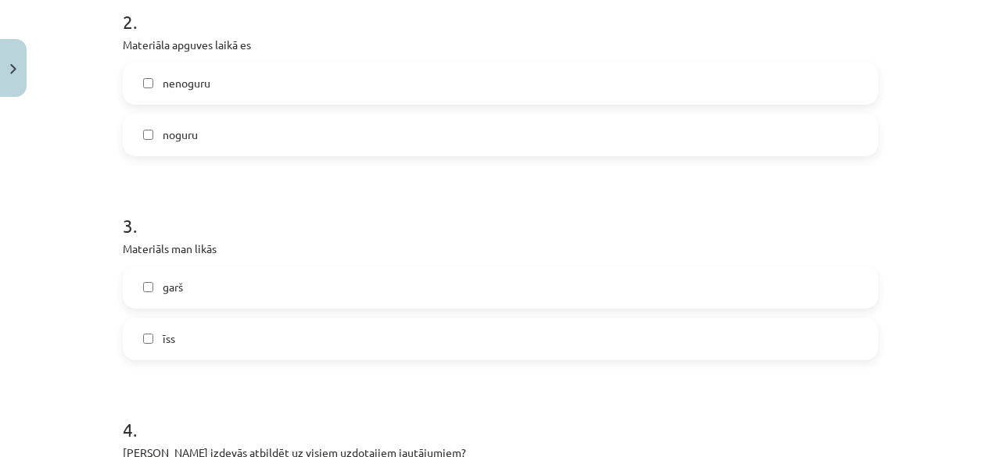
click at [221, 347] on label "īss" at bounding box center [500, 339] width 752 height 39
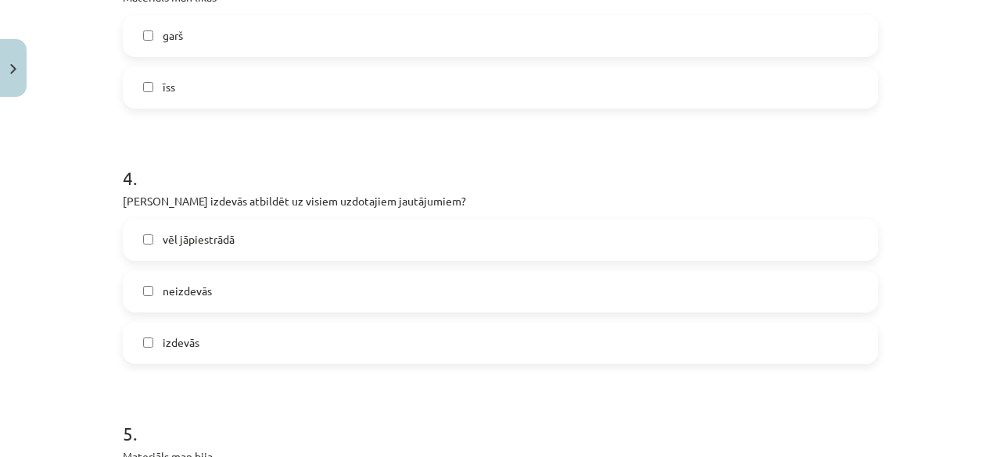
scroll to position [999, 0]
click at [219, 237] on span "vēl jāpiestrādā" at bounding box center [199, 238] width 72 height 16
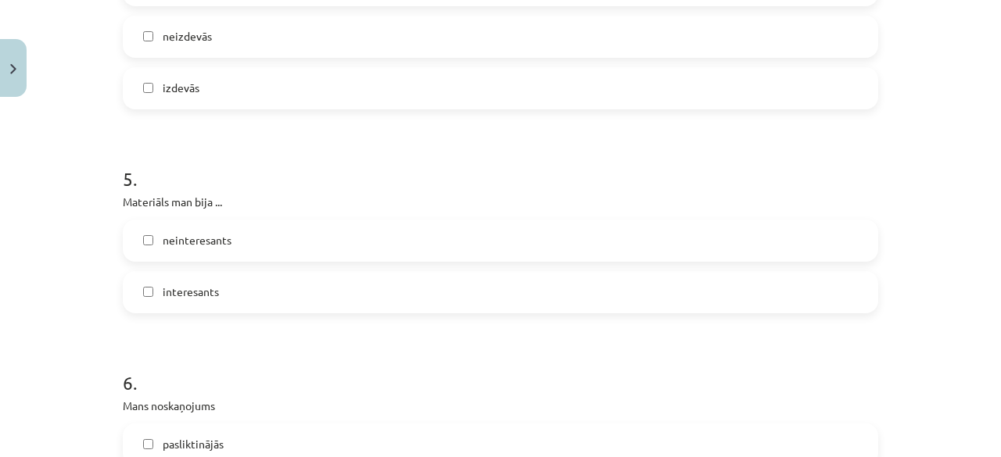
scroll to position [1270, 0]
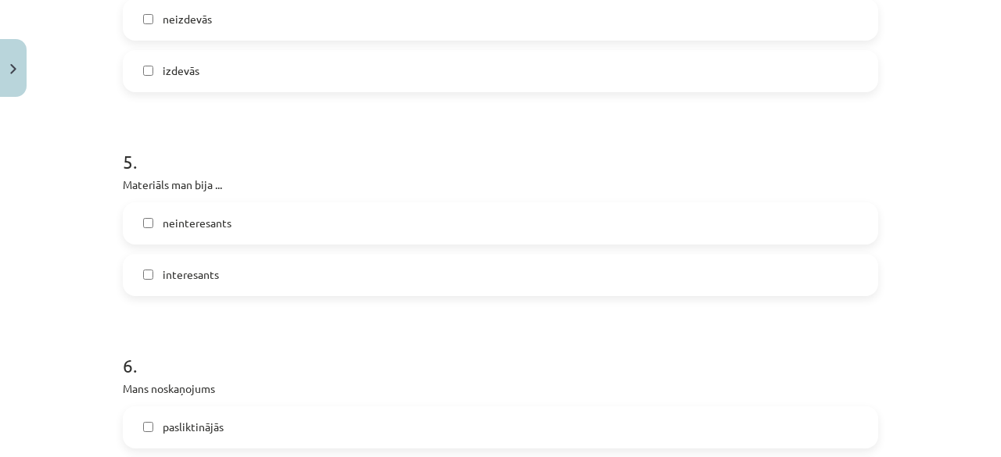
click at [235, 273] on label "interesants" at bounding box center [500, 275] width 752 height 39
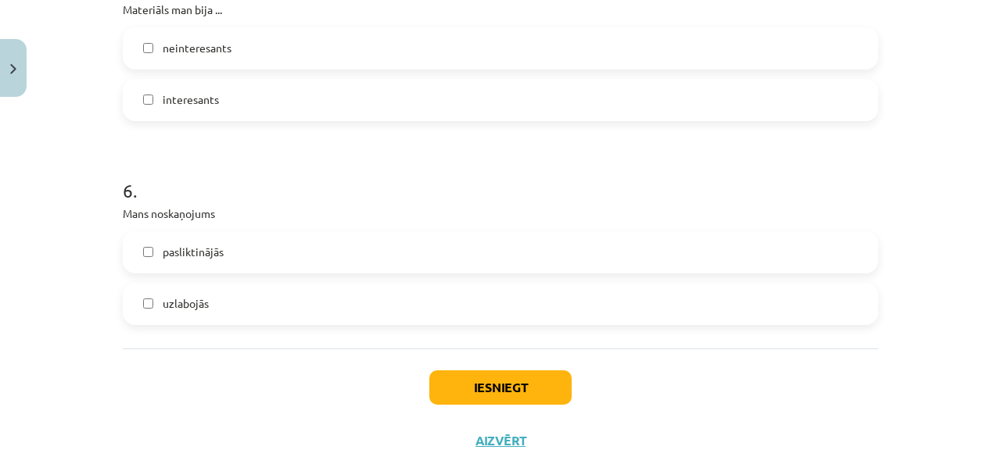
scroll to position [1447, 0]
click at [253, 303] on label "uzlabojās" at bounding box center [500, 302] width 752 height 39
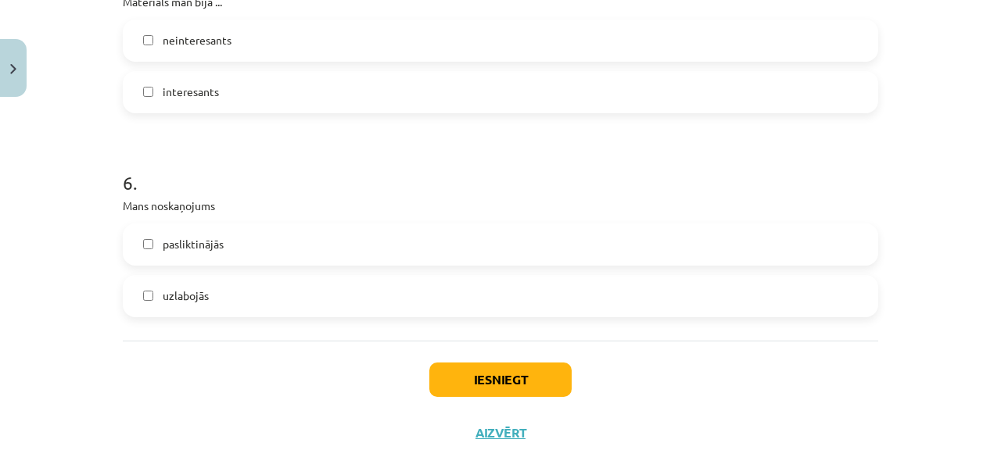
scroll to position [1493, 0]
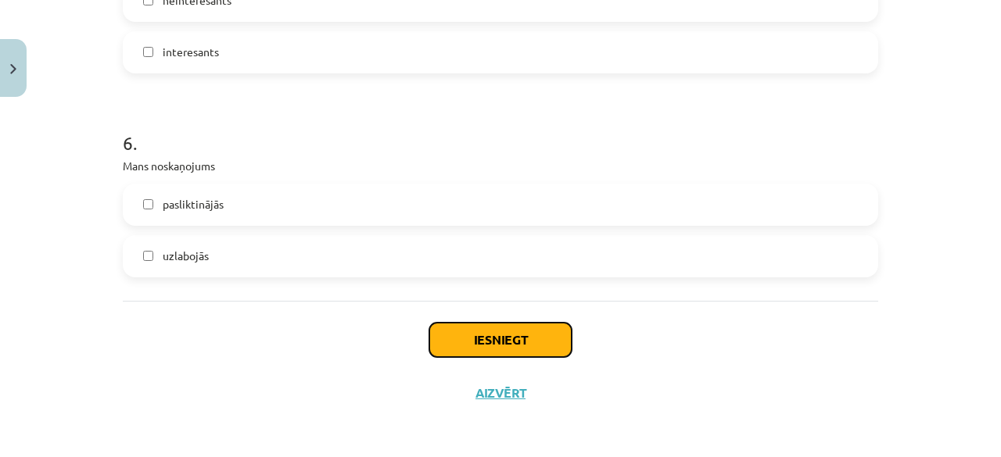
click at [464, 344] on button "Iesniegt" at bounding box center [500, 340] width 142 height 34
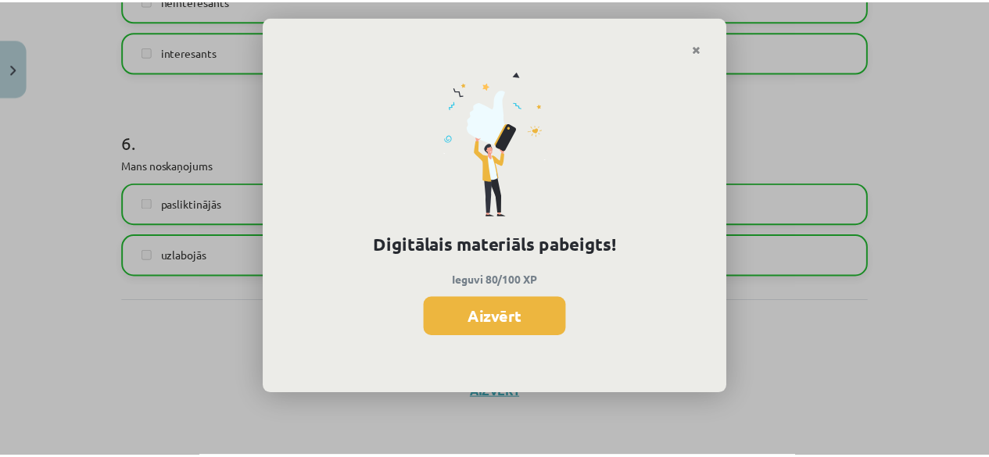
scroll to position [477, 0]
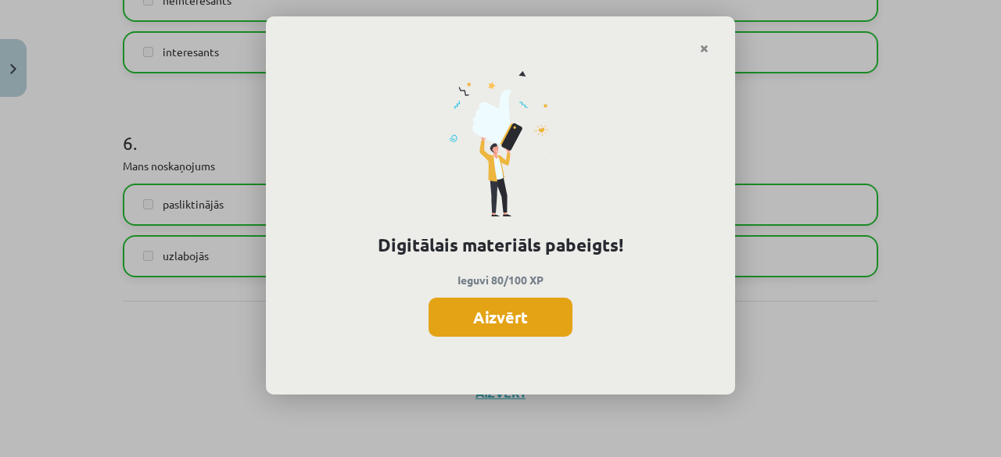
click at [509, 315] on button "Aizvērt" at bounding box center [501, 317] width 144 height 39
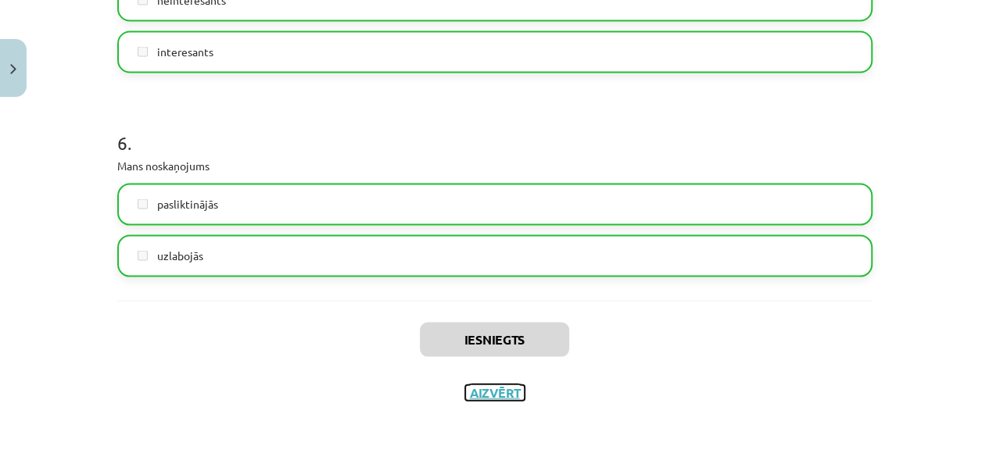
click at [483, 388] on button "Aizvērt" at bounding box center [494, 393] width 59 height 16
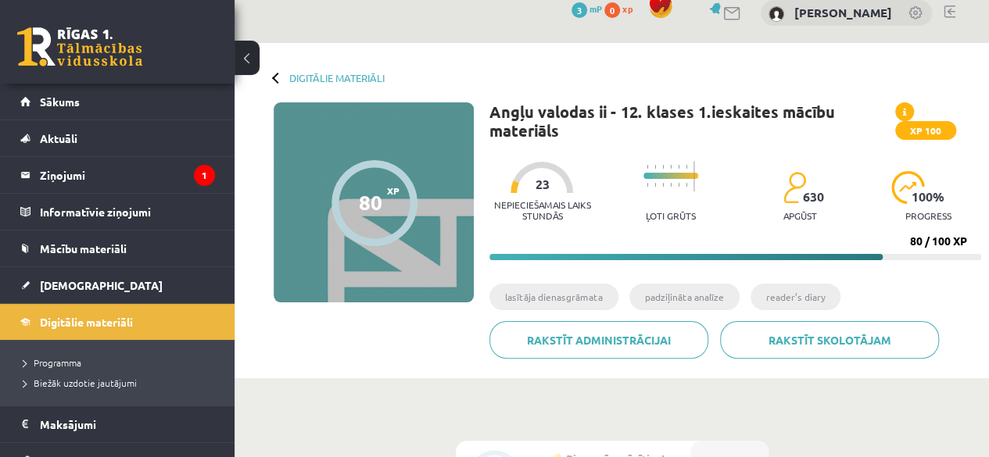
scroll to position [0, 0]
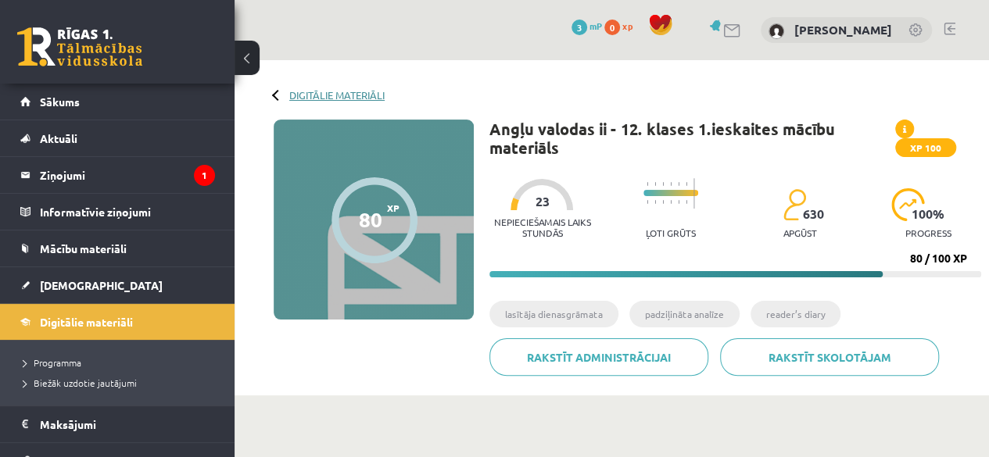
click at [316, 93] on link "Digitālie materiāli" at bounding box center [336, 95] width 95 height 12
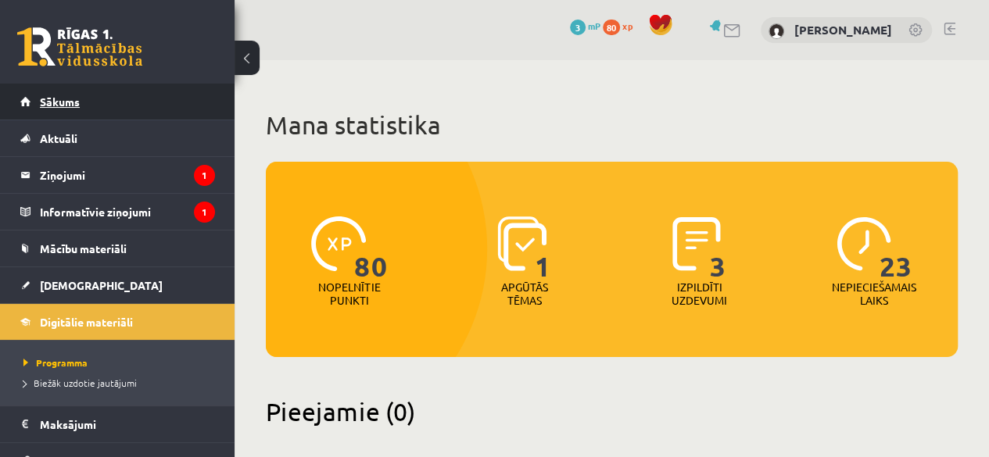
click at [85, 95] on link "Sākums" at bounding box center [117, 102] width 195 height 36
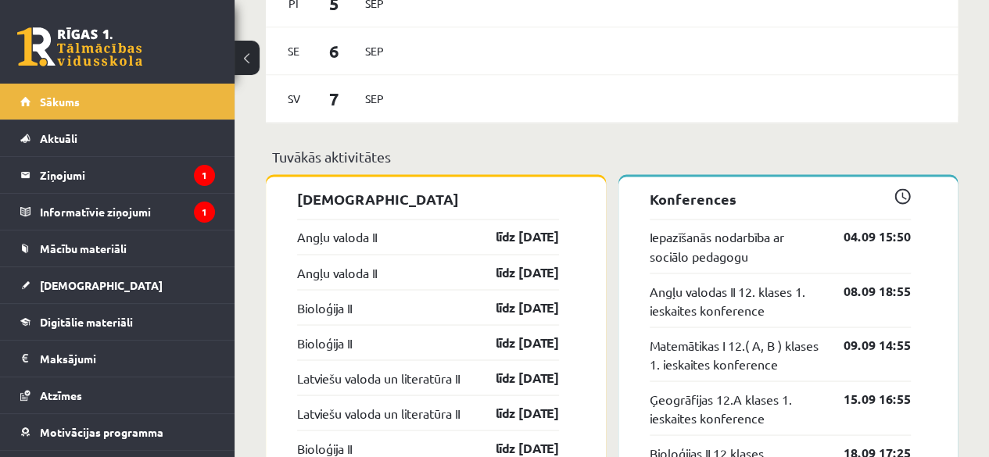
scroll to position [1226, 0]
click at [452, 236] on div "Angļu valoda II līdz 15.09.25" at bounding box center [428, 235] width 262 height 35
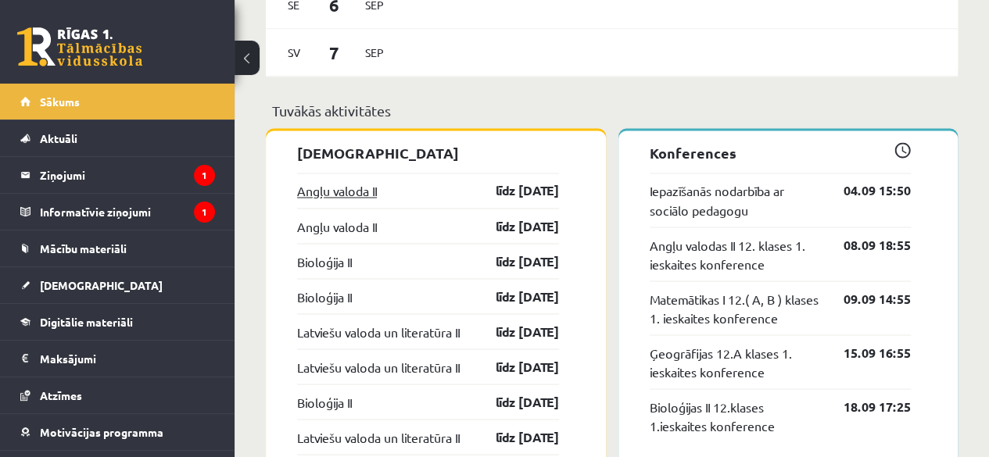
scroll to position [1311, 0]
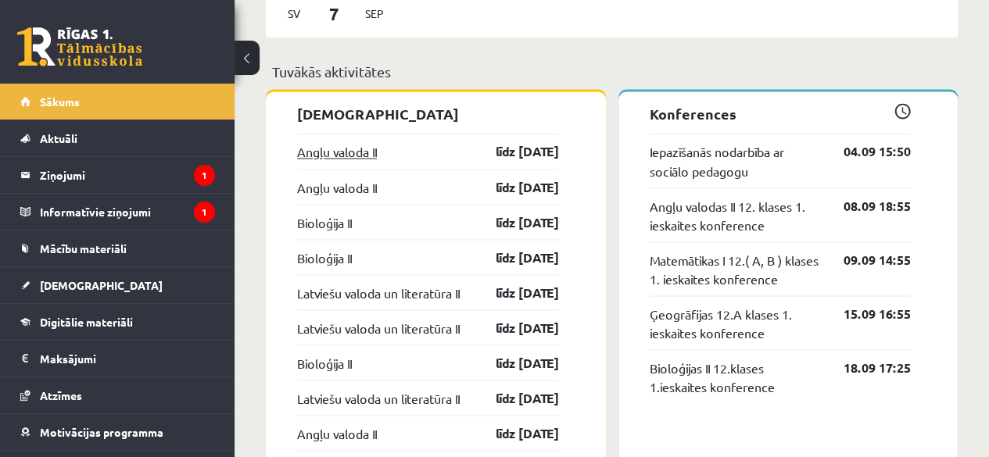
click at [346, 145] on link "Angļu valoda II" at bounding box center [337, 151] width 80 height 19
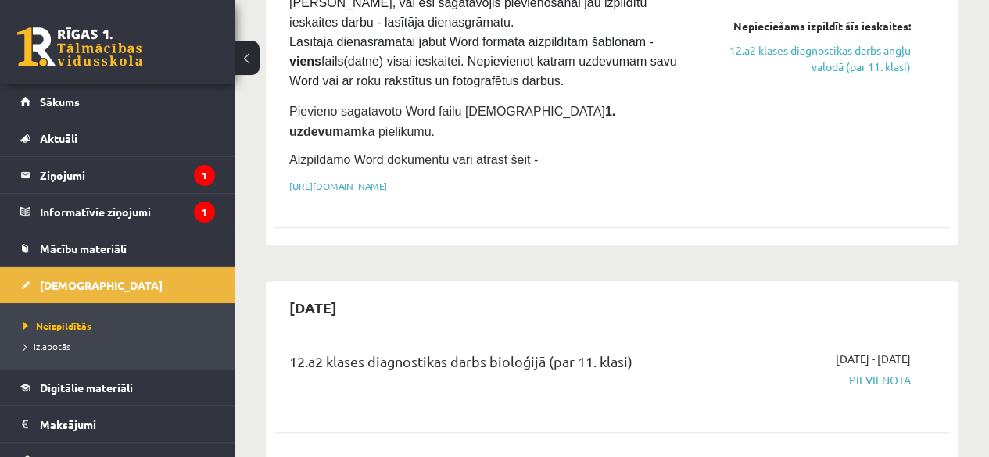
scroll to position [368, 0]
click at [387, 181] on link "https://drive.google.com/drive/folders/1IHE_ip15KOAbO2Se1NDGwZ2e__vlzPUf?usp=sh…" at bounding box center [338, 187] width 98 height 13
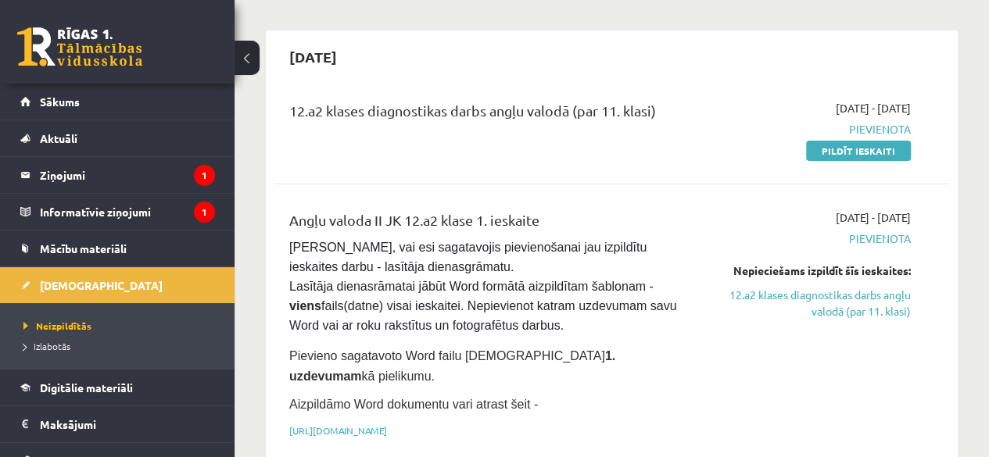
scroll to position [124, 0]
click at [798, 290] on link "12.a2 klases diagnostikas darbs angļu valodā (par 11. klasi)" at bounding box center [815, 302] width 192 height 33
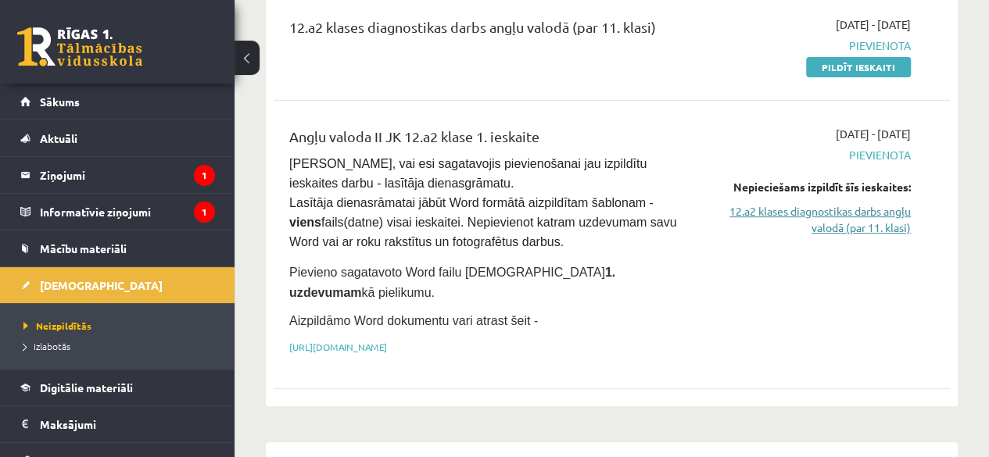
click at [829, 226] on link "12.a2 klases diagnostikas darbs angļu valodā (par 11. klasi)" at bounding box center [815, 219] width 192 height 33
click at [812, 210] on link "12.a2 klases diagnostikas darbs angļu valodā (par 11. klasi)" at bounding box center [815, 219] width 192 height 33
click at [885, 224] on link "12.a2 klases diagnostikas darbs angļu valodā (par 11. klasi)" at bounding box center [815, 219] width 192 height 33
click at [784, 205] on link "12.a2 klases diagnostikas darbs angļu valodā (par 11. klasi)" at bounding box center [815, 219] width 192 height 33
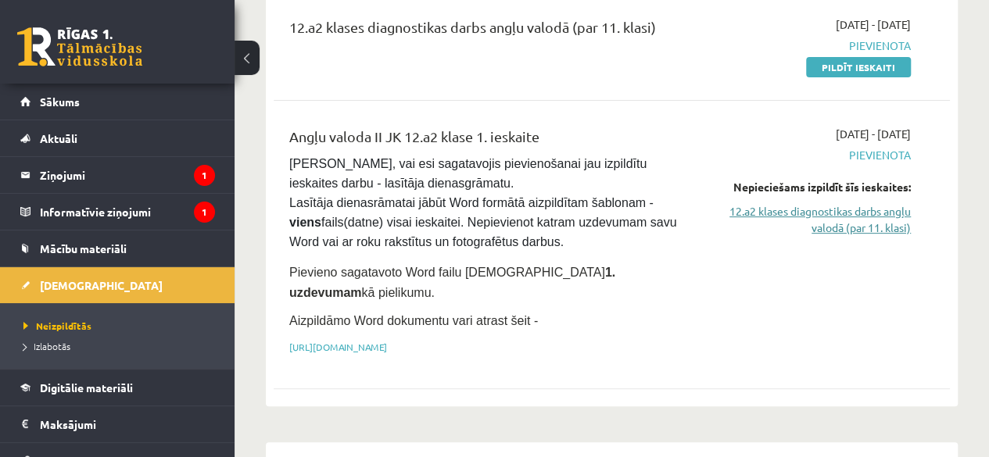
click at [784, 205] on link "12.a2 klases diagnostikas darbs angļu valodā (par 11. klasi)" at bounding box center [815, 219] width 192 height 33
click at [755, 217] on link "12.a2 klases diagnostikas darbs angļu valodā (par 11. klasi)" at bounding box center [815, 219] width 192 height 33
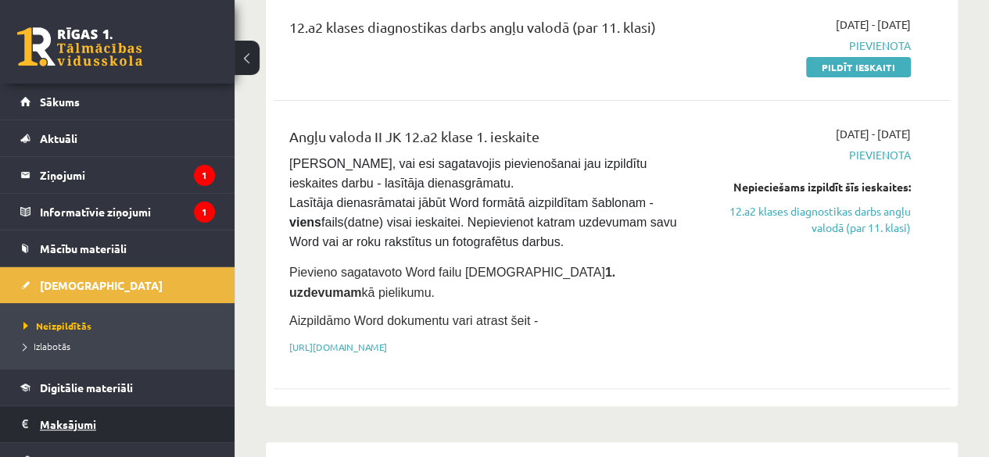
click at [84, 417] on legend "Maksājumi 0" at bounding box center [127, 425] width 175 height 36
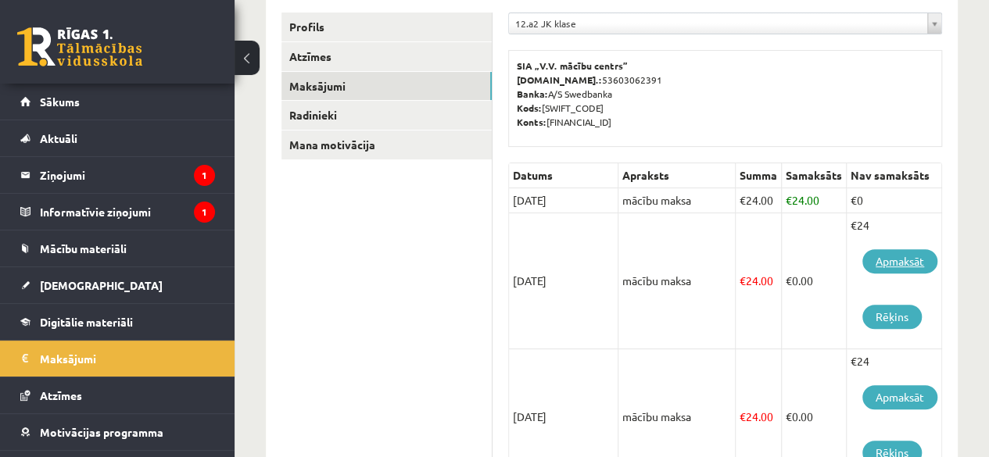
click at [888, 264] on link "Apmaksāt" at bounding box center [899, 261] width 75 height 24
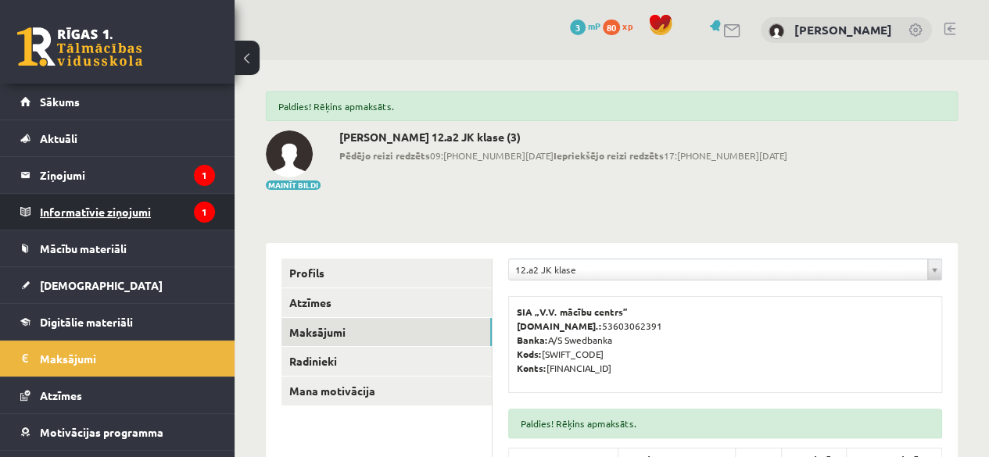
click at [128, 206] on legend "Informatīvie ziņojumi 1" at bounding box center [127, 212] width 175 height 36
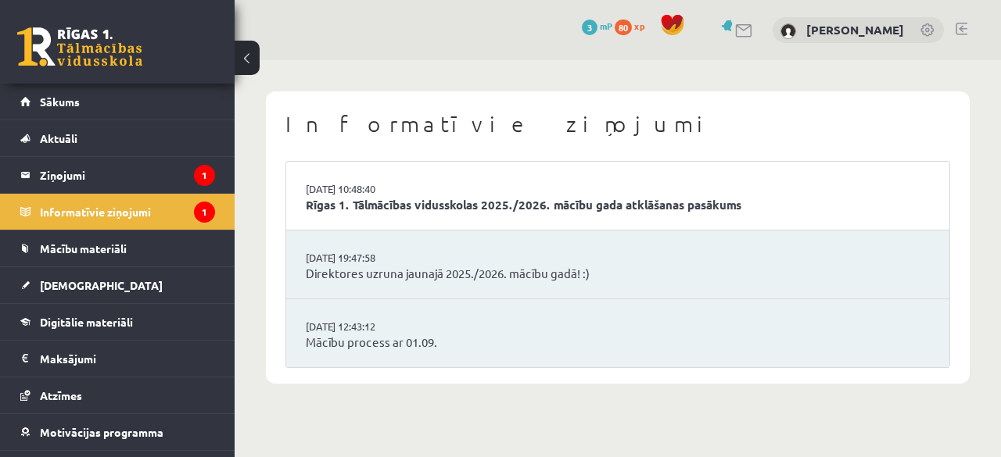
click at [438, 185] on li "[DATE] 10:48:40 Rīgas 1. Tālmācības vidusskolas 2025./2026. mācību gada atklāša…" at bounding box center [617, 196] width 663 height 69
click at [385, 189] on link "[DATE] 10:48:40" at bounding box center [364, 189] width 117 height 16
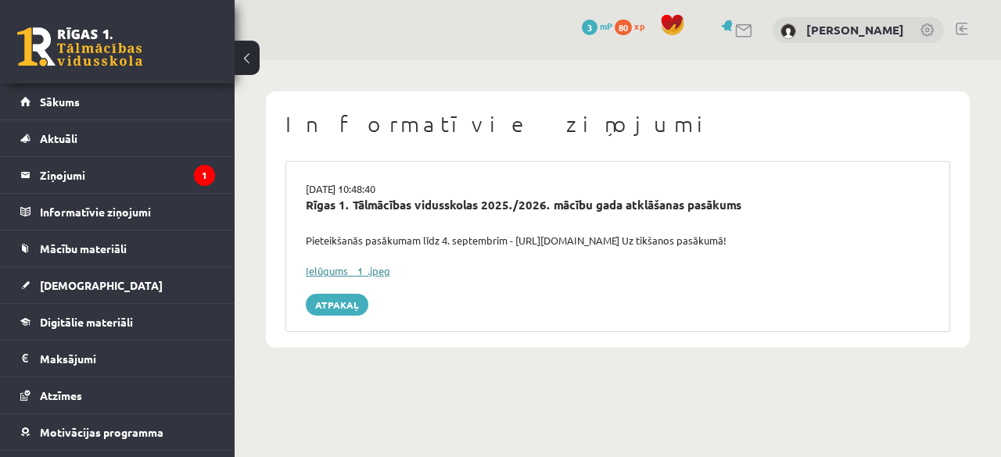
click at [312, 268] on link "Ielūgums__1_.jpeg" at bounding box center [348, 270] width 84 height 13
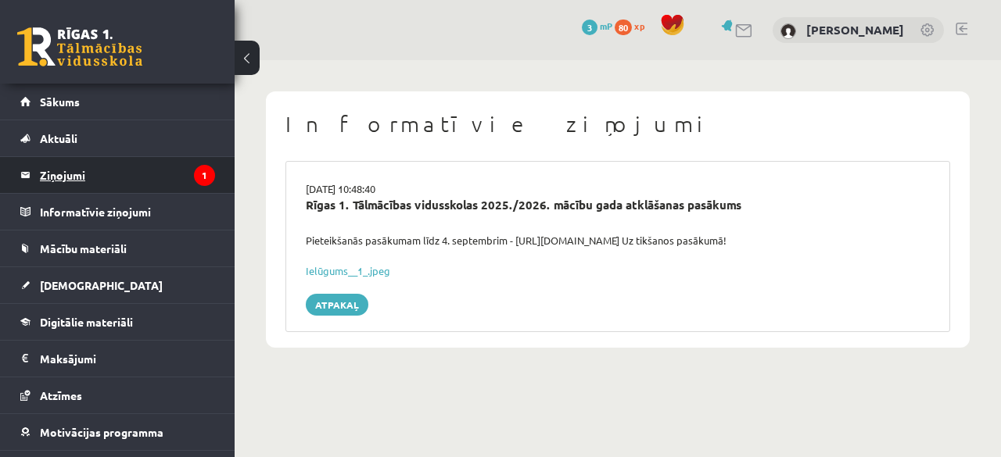
click at [171, 174] on legend "Ziņojumi 1" at bounding box center [127, 175] width 175 height 36
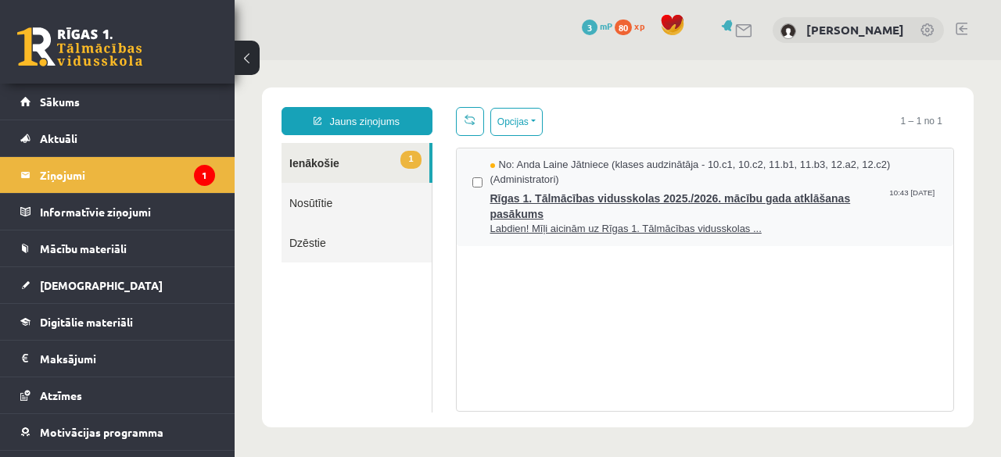
click at [685, 174] on span "No: Anda Laine Jātniece (klases audzinātāja - 10.c1, 10.c2, 11.b1, 11.b3, 12.a2…" at bounding box center [714, 172] width 448 height 29
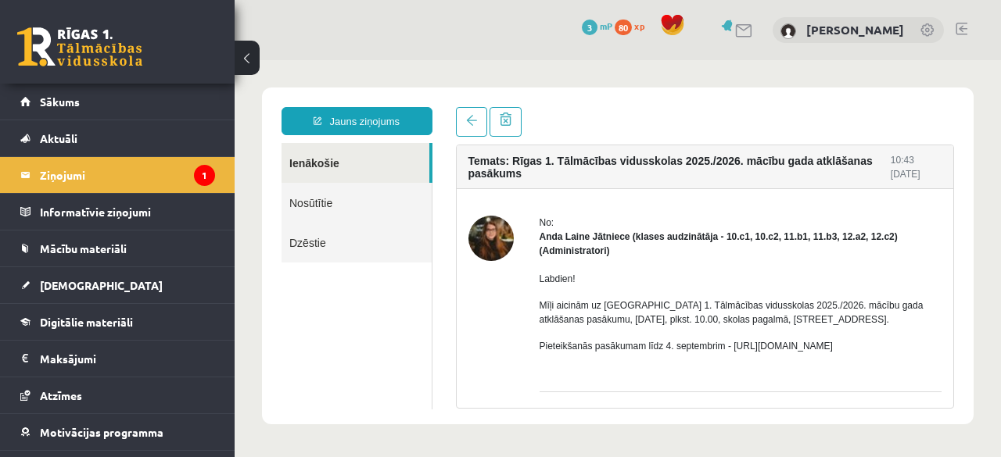
click at [494, 242] on img at bounding box center [490, 238] width 45 height 45
click at [113, 145] on link "Aktuāli" at bounding box center [117, 138] width 195 height 36
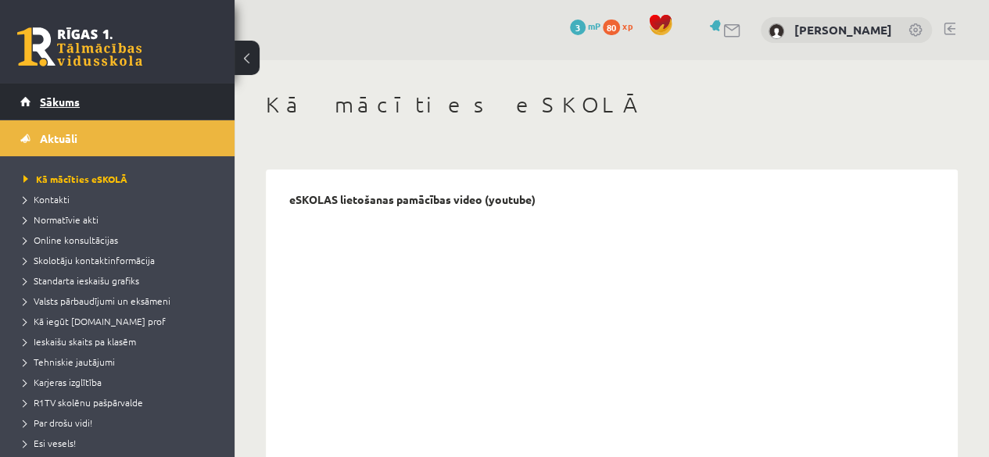
click at [78, 101] on span "Sākums" at bounding box center [60, 102] width 40 height 14
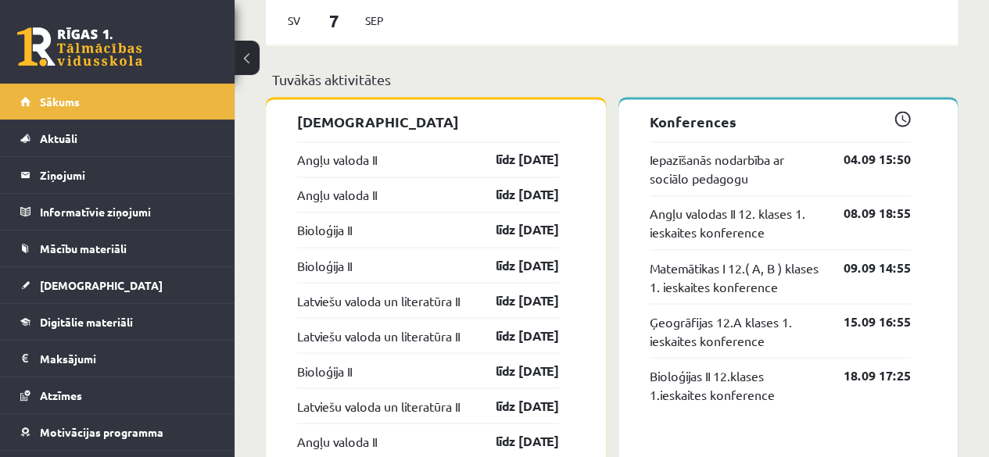
scroll to position [1237, 0]
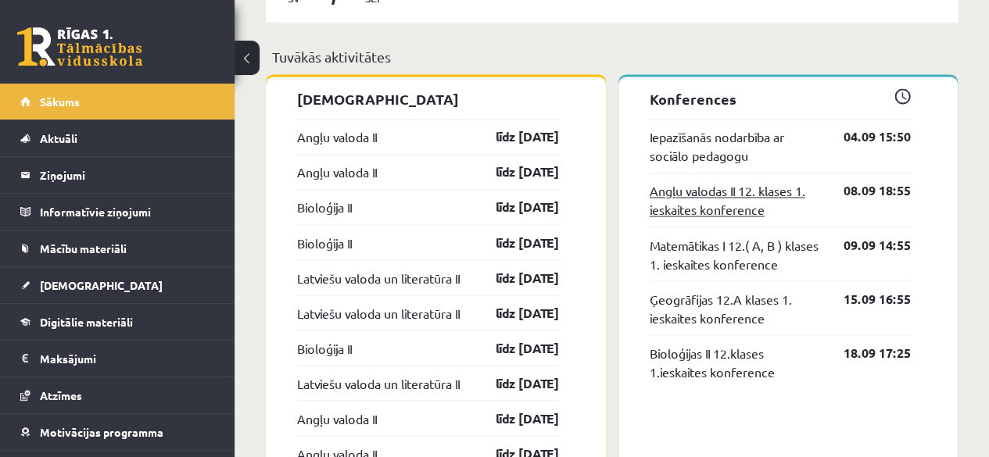
click at [734, 198] on link "Angļu valodas II 12. klases 1. ieskaites konference" at bounding box center [735, 200] width 171 height 38
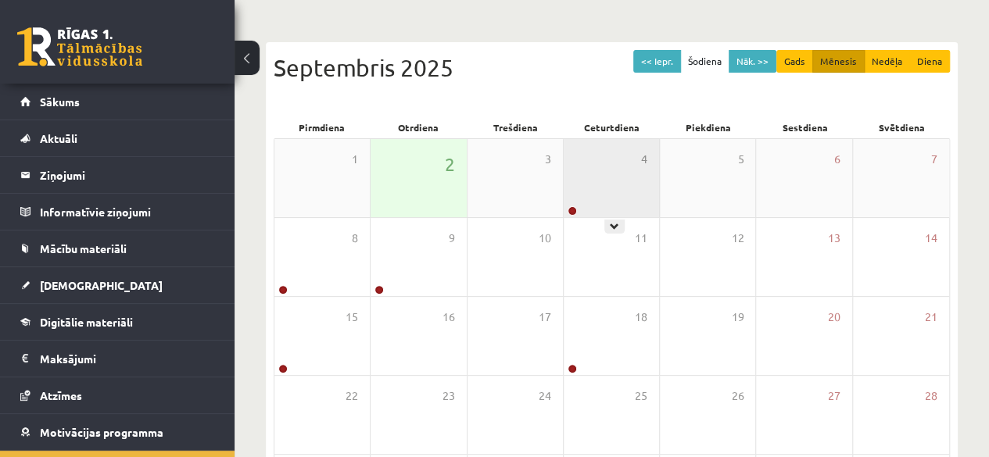
scroll to position [166, 0]
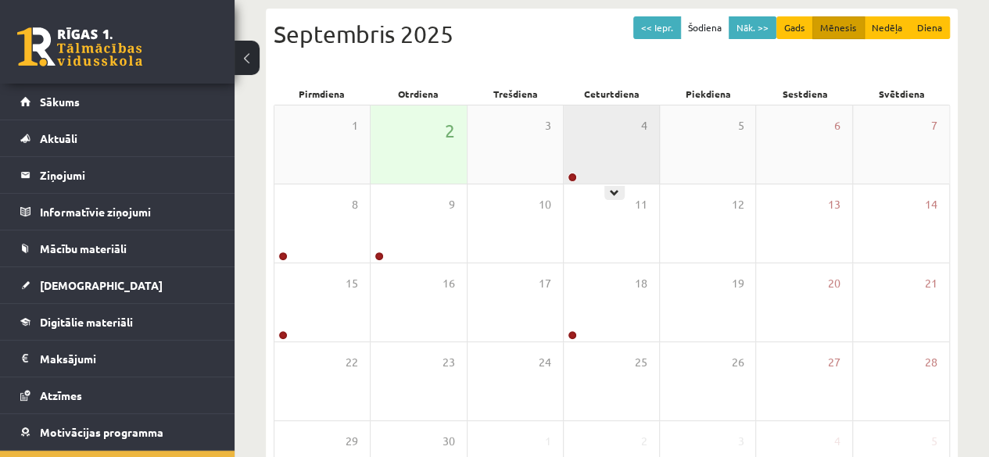
click at [568, 173] on div at bounding box center [571, 178] width 15 height 11
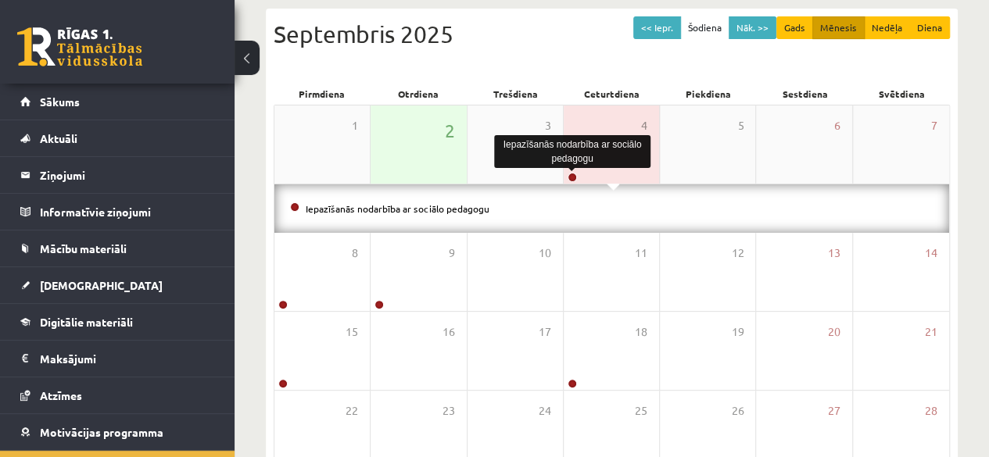
click at [576, 177] on link at bounding box center [572, 177] width 9 height 9
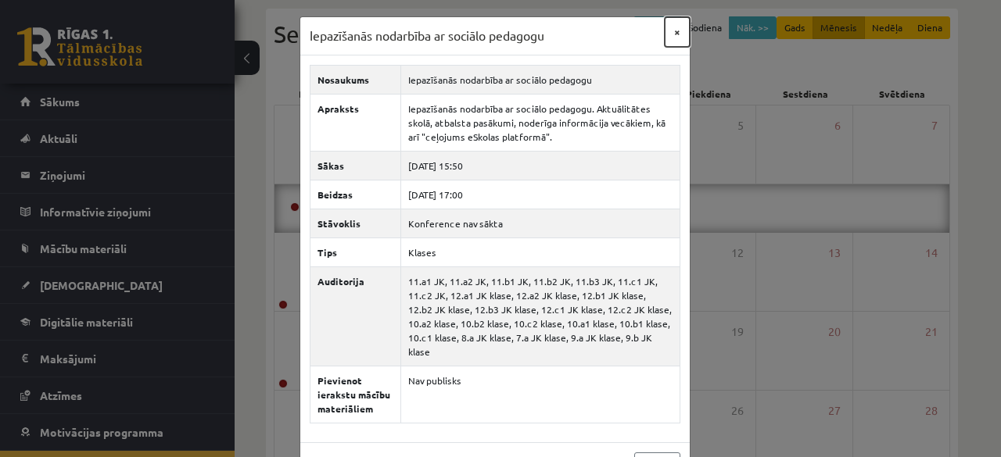
click at [674, 32] on button "×" at bounding box center [677, 32] width 25 height 30
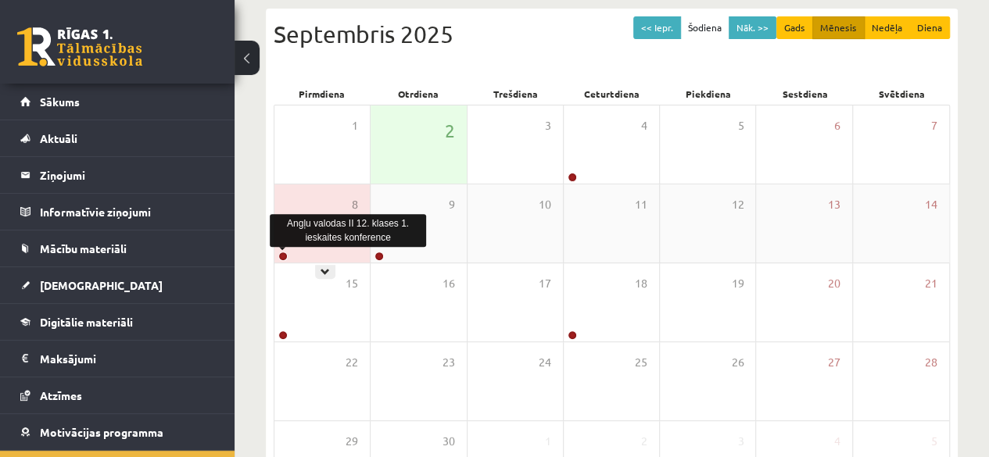
click at [287, 254] on link at bounding box center [282, 256] width 9 height 9
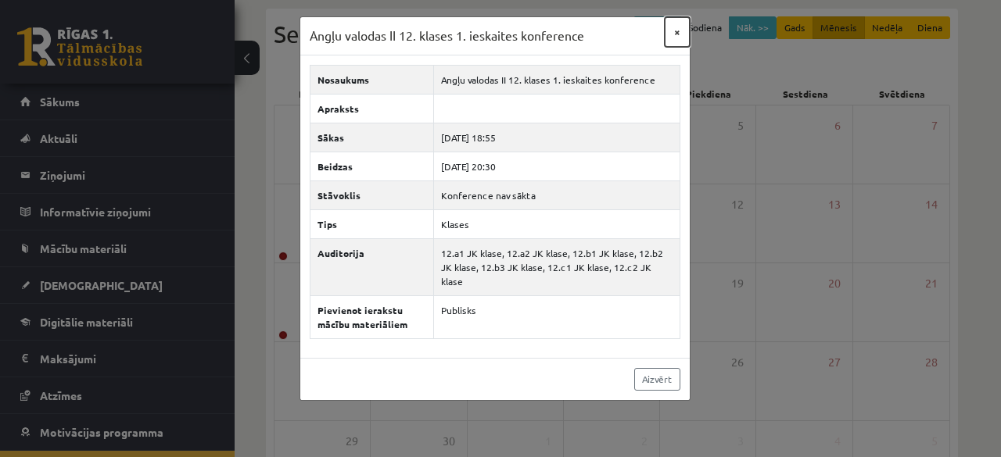
click at [675, 34] on button "×" at bounding box center [677, 32] width 25 height 30
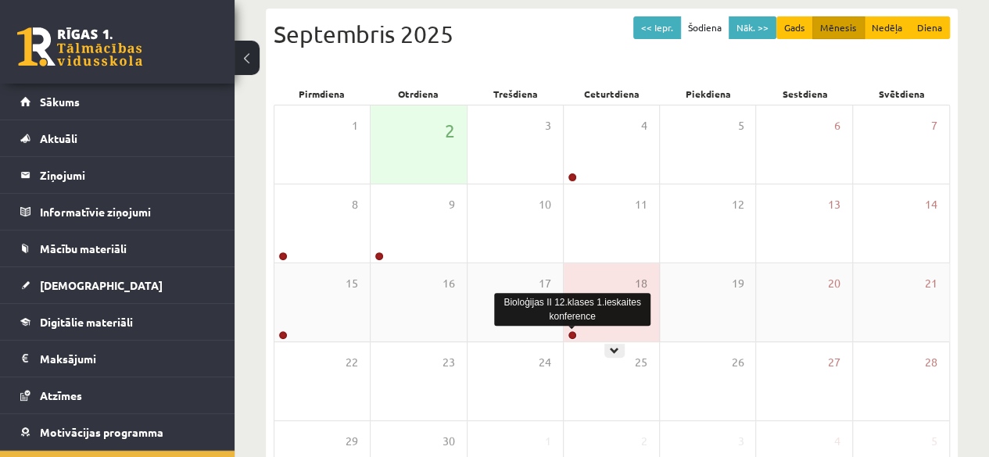
click at [576, 332] on link at bounding box center [572, 335] width 9 height 9
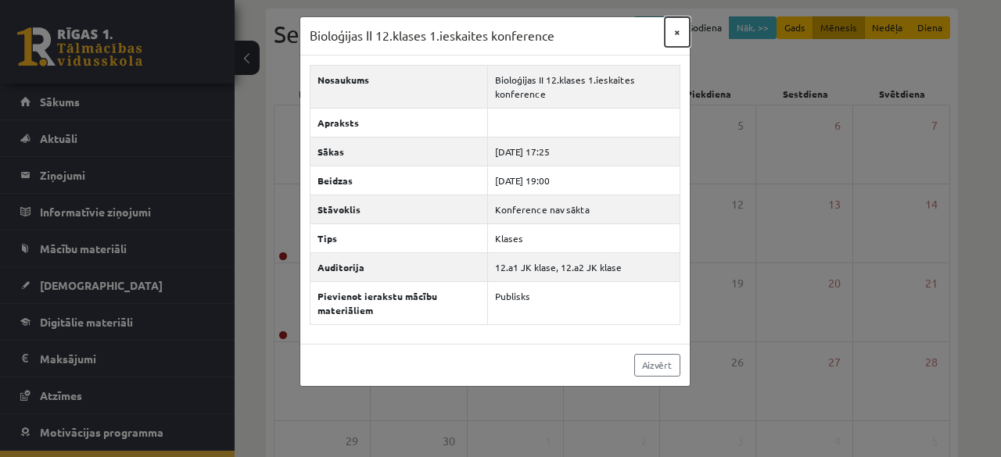
click at [675, 32] on button "×" at bounding box center [677, 32] width 25 height 30
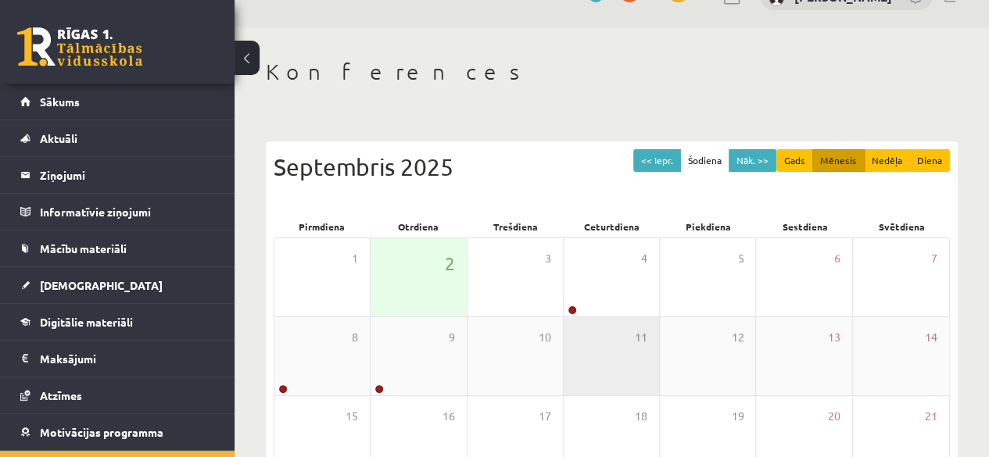
scroll to position [32, 0]
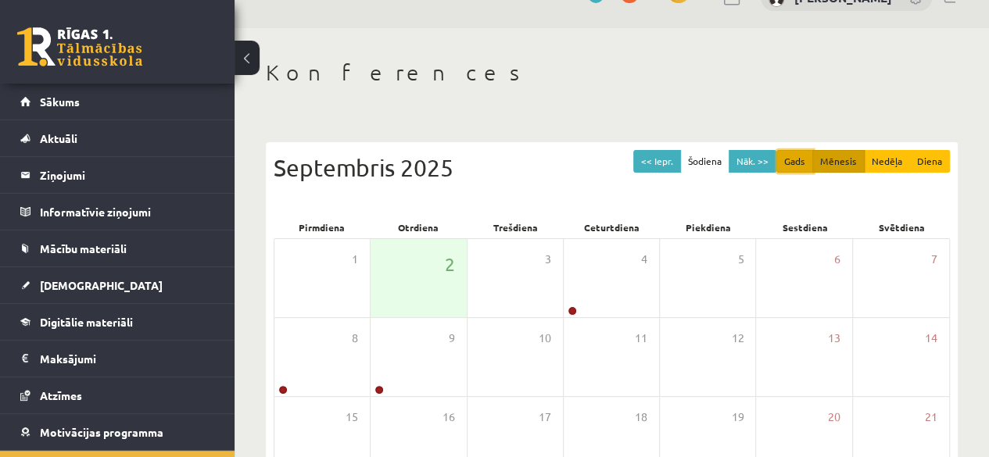
click at [807, 159] on button "Gads" at bounding box center [794, 161] width 37 height 23
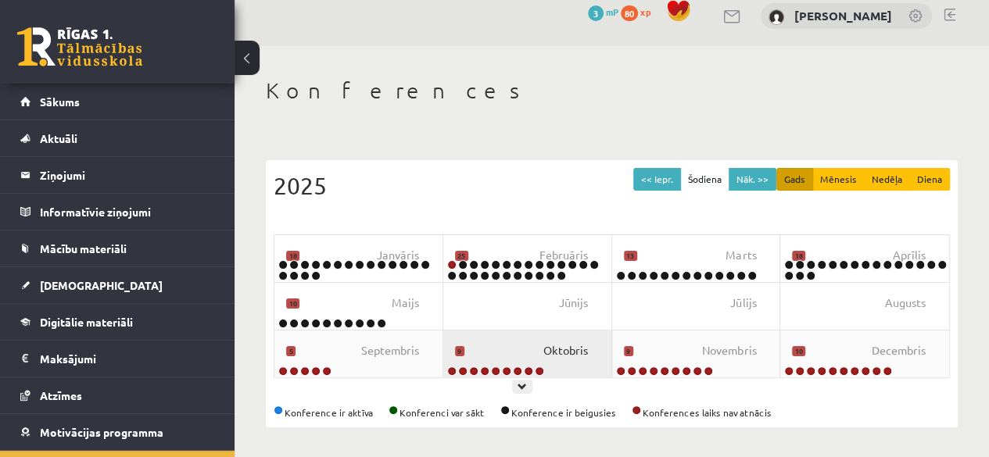
click at [572, 353] on span "Oktobris" at bounding box center [565, 350] width 45 height 17
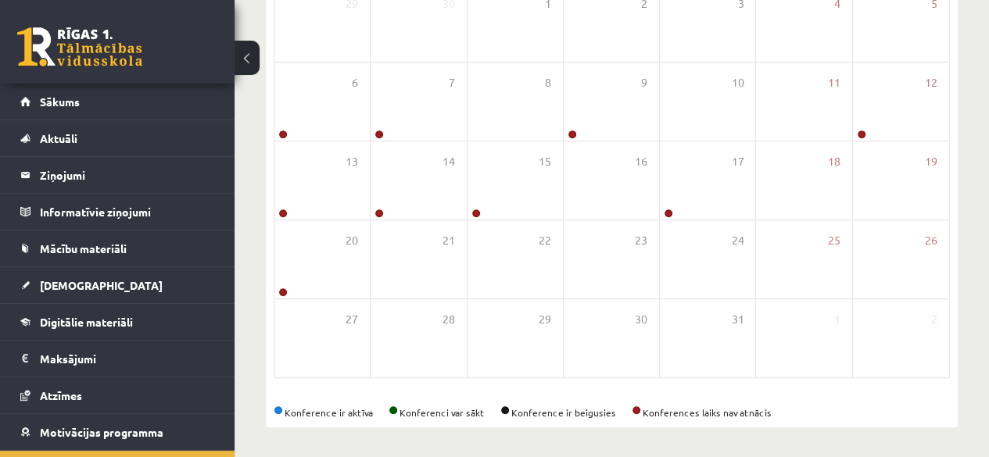
scroll to position [165, 0]
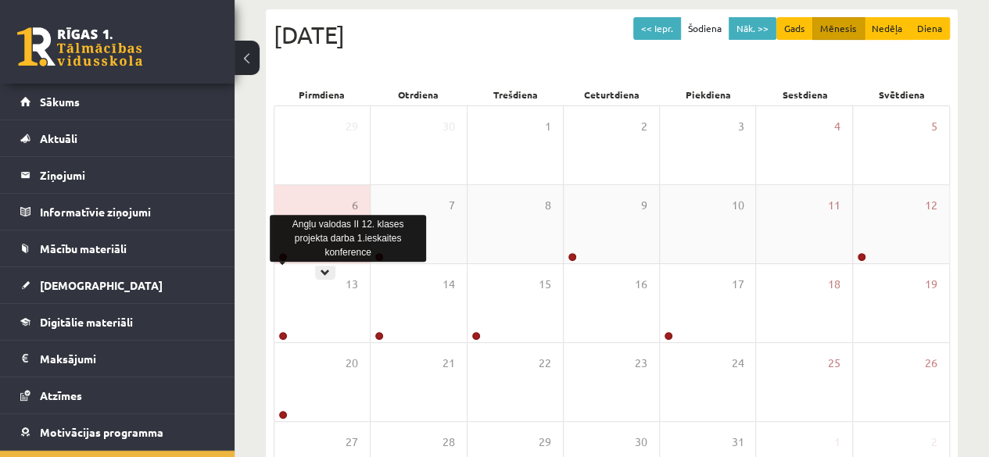
click at [281, 257] on link at bounding box center [282, 257] width 9 height 9
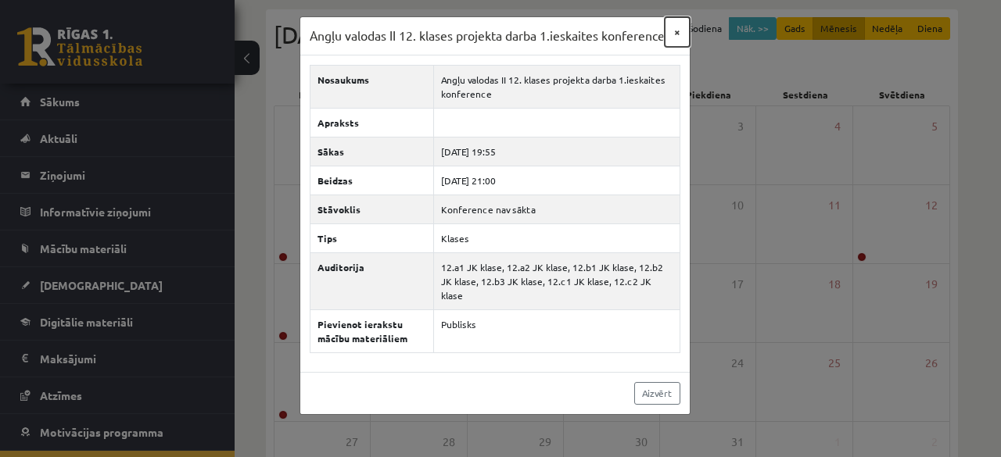
click at [676, 30] on button "×" at bounding box center [677, 32] width 25 height 30
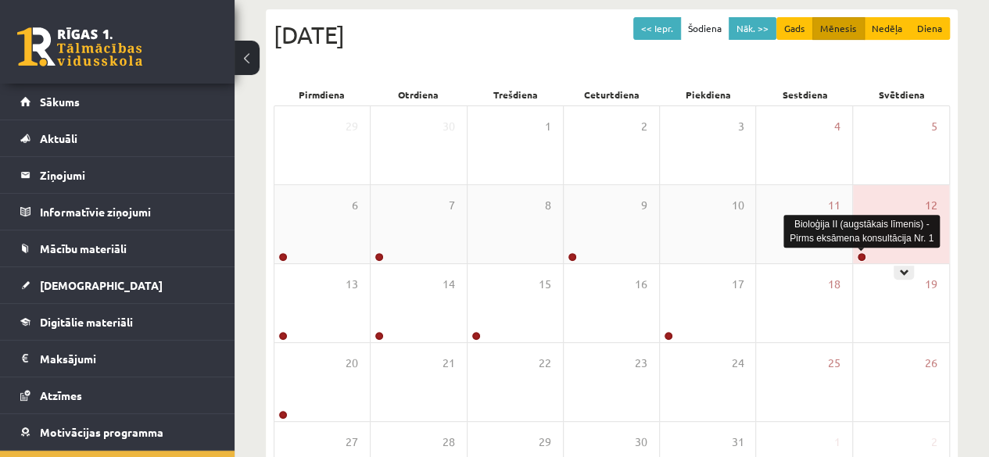
click at [860, 254] on link at bounding box center [861, 257] width 9 height 9
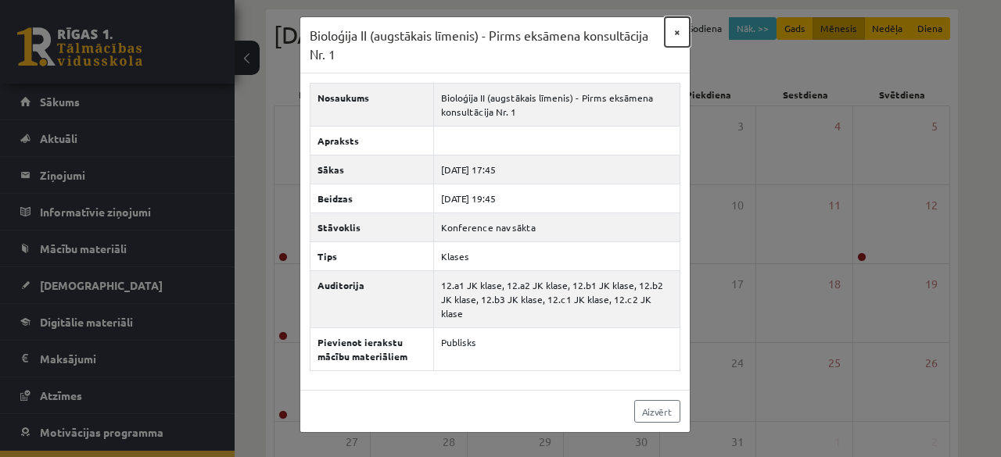
click at [683, 35] on button "×" at bounding box center [677, 32] width 25 height 30
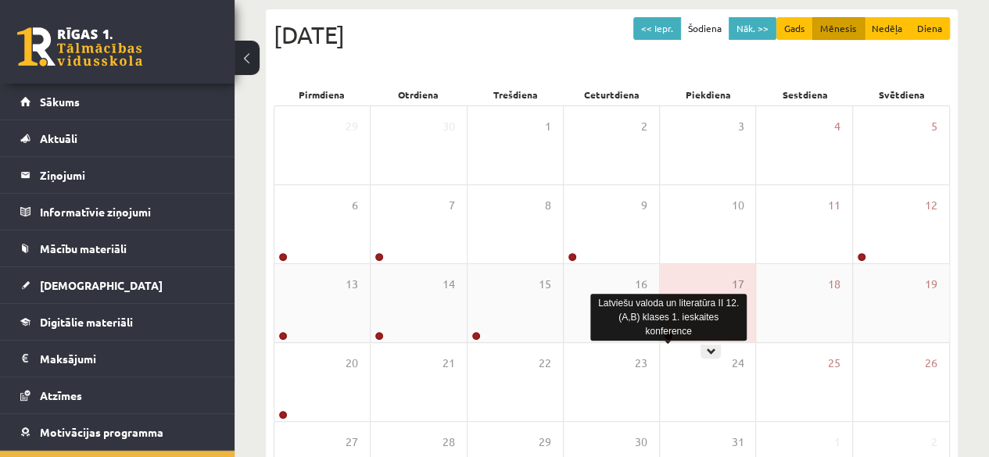
click at [670, 332] on link at bounding box center [668, 336] width 9 height 9
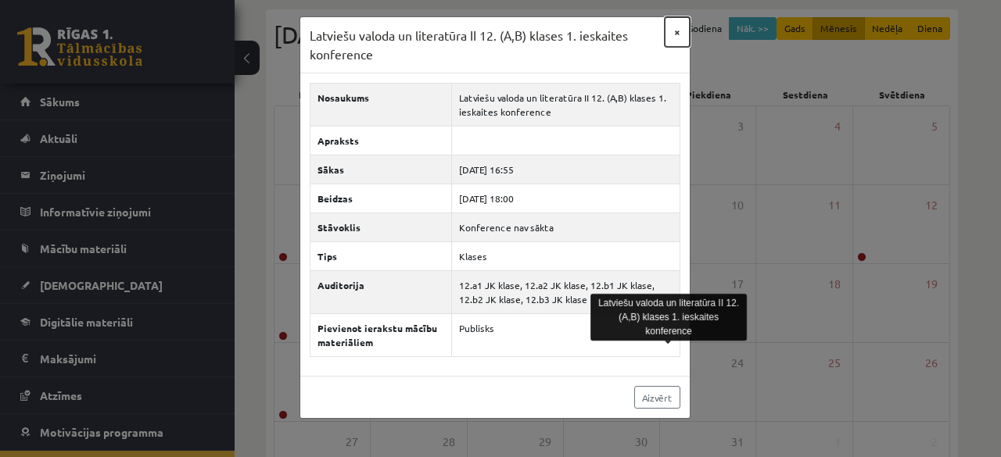
click at [680, 28] on button "×" at bounding box center [677, 32] width 25 height 30
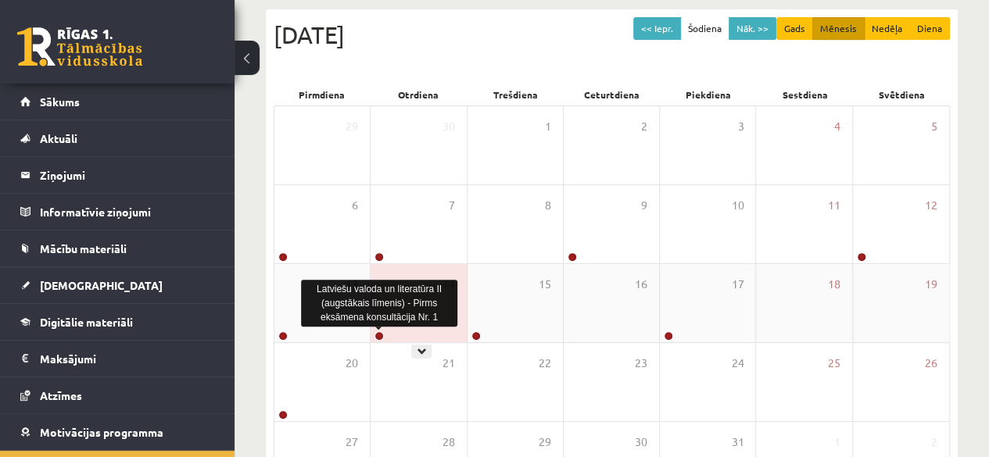
click at [375, 332] on link at bounding box center [379, 336] width 9 height 9
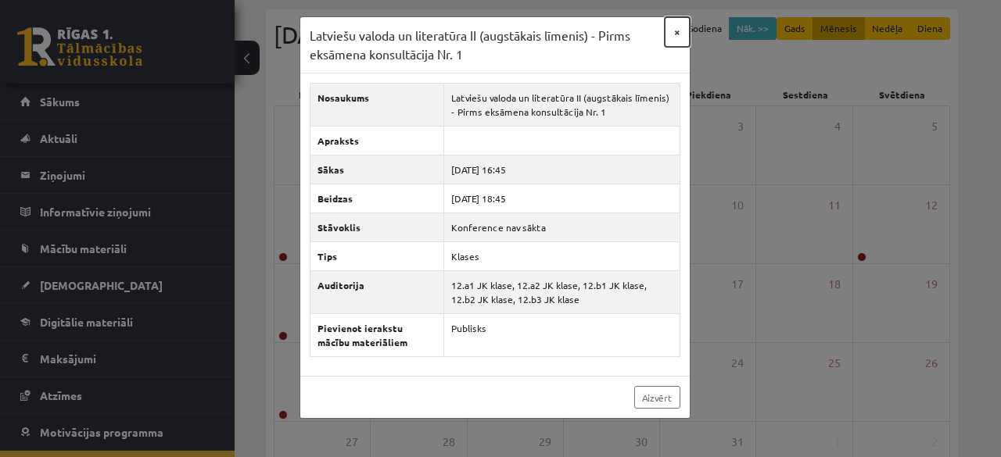
click at [676, 35] on button "×" at bounding box center [677, 32] width 25 height 30
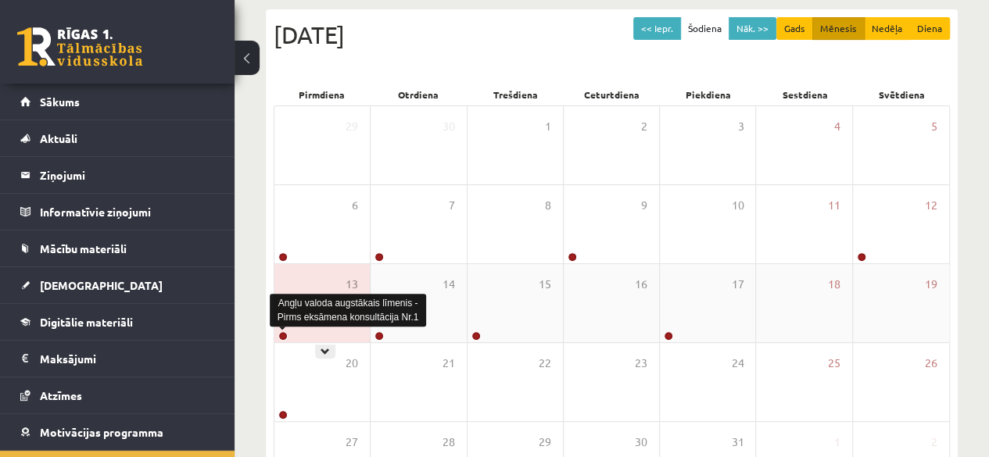
click at [282, 339] on link at bounding box center [282, 336] width 9 height 9
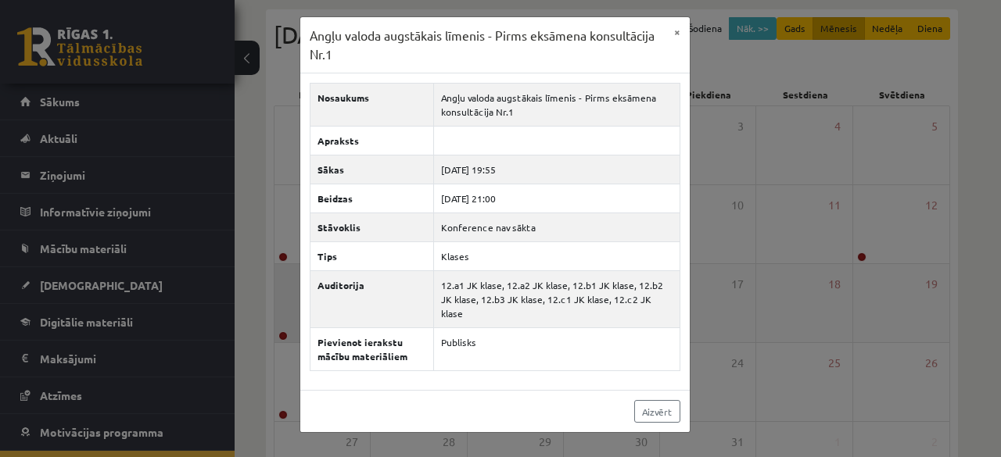
click at [282, 339] on div "Angļu valoda augstākais līmenis - Pirms eksāmena konsultācija Nr.1 × Nosaukums …" at bounding box center [500, 228] width 1001 height 457
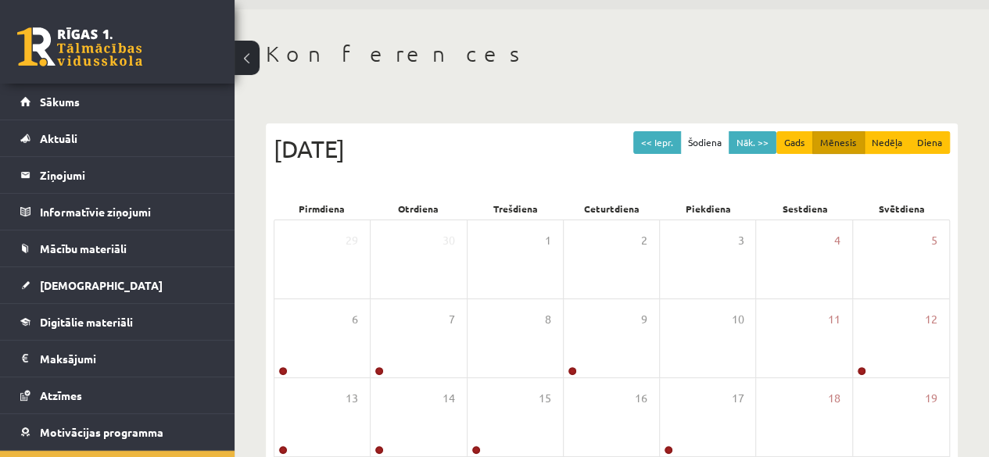
scroll to position [0, 0]
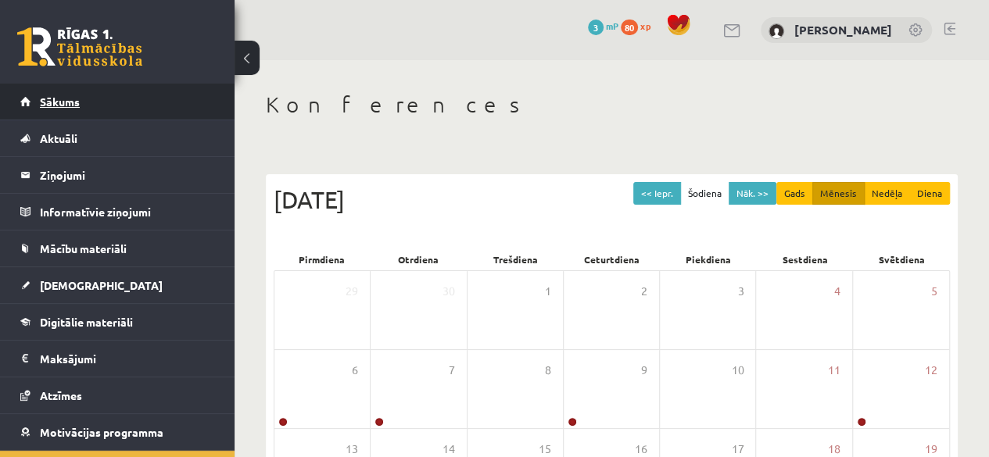
click at [73, 108] on link "Sākums" at bounding box center [117, 102] width 195 height 36
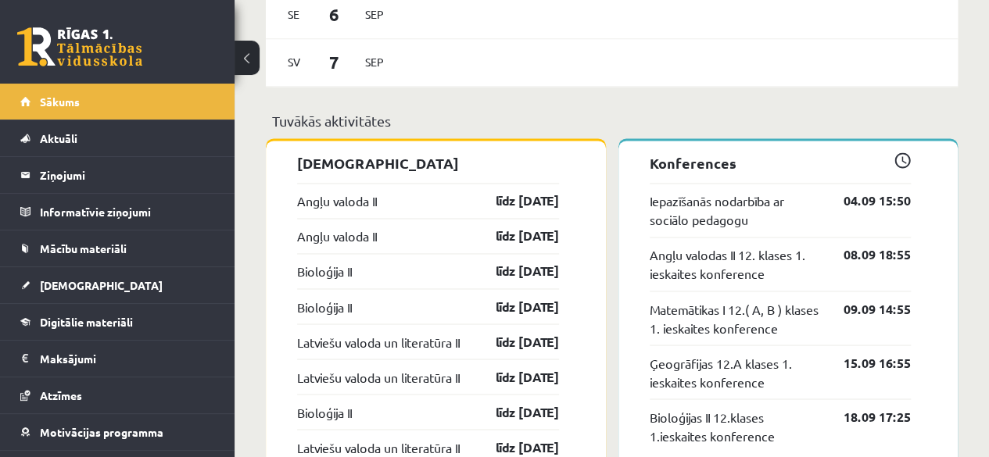
scroll to position [1174, 0]
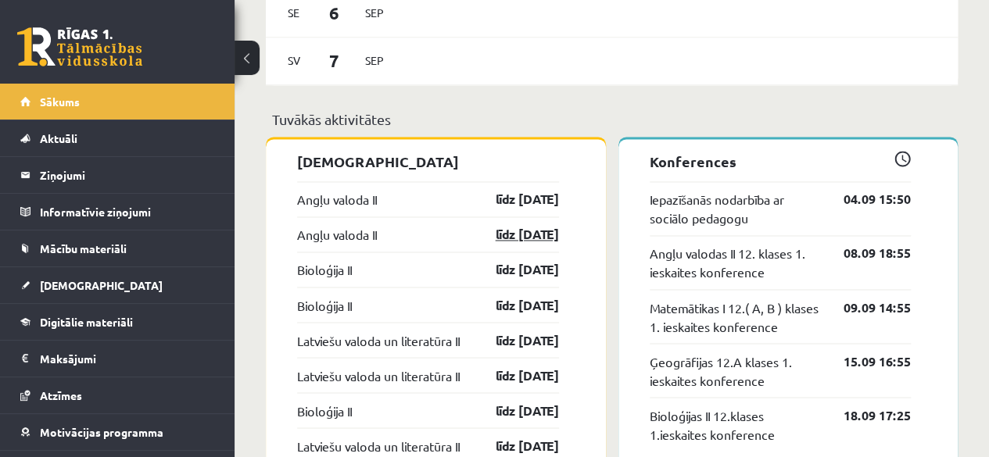
click at [527, 235] on link "līdz [DATE]" at bounding box center [513, 234] width 91 height 19
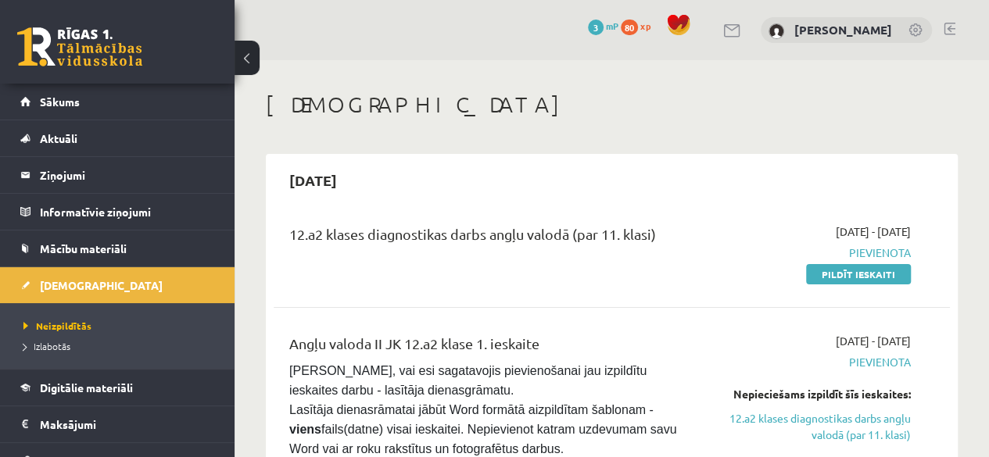
click at [251, 60] on button at bounding box center [247, 58] width 25 height 34
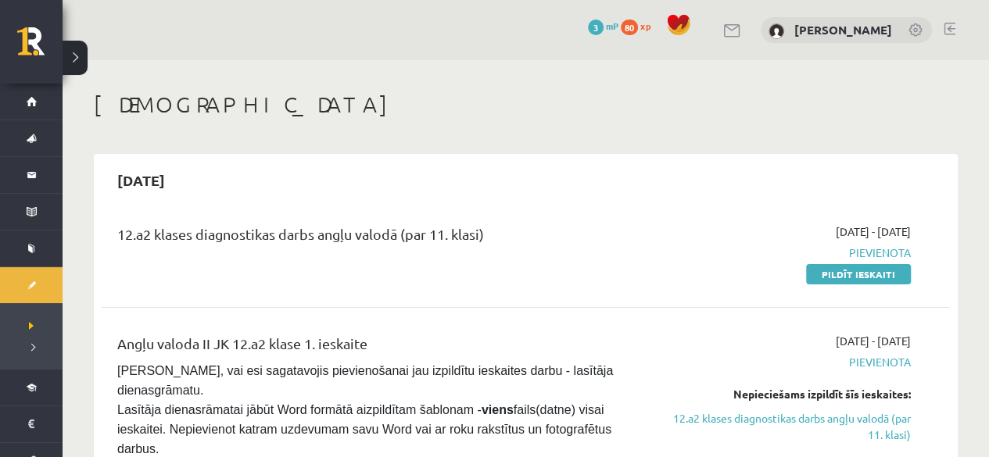
click at [70, 50] on button at bounding box center [75, 58] width 25 height 34
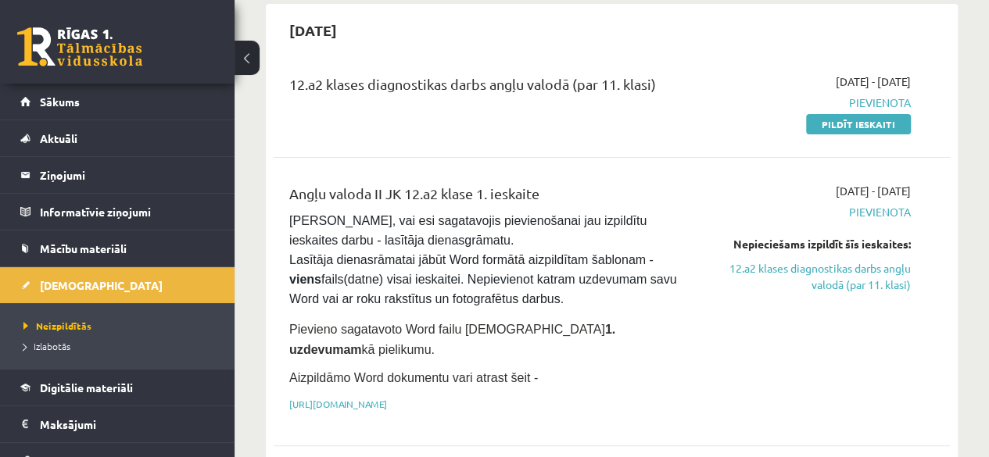
scroll to position [174, 0]
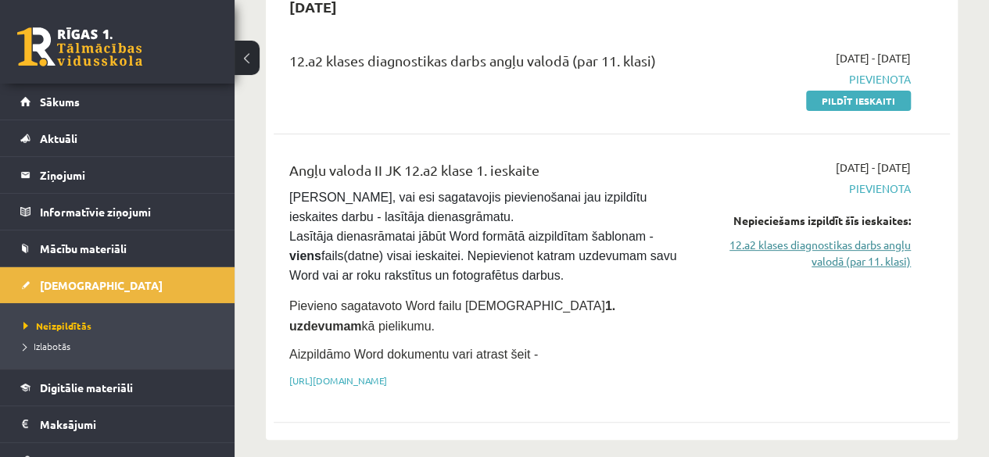
click at [810, 245] on link "12.a2 klases diagnostikas darbs angļu valodā (par 11. klasi)" at bounding box center [815, 253] width 192 height 33
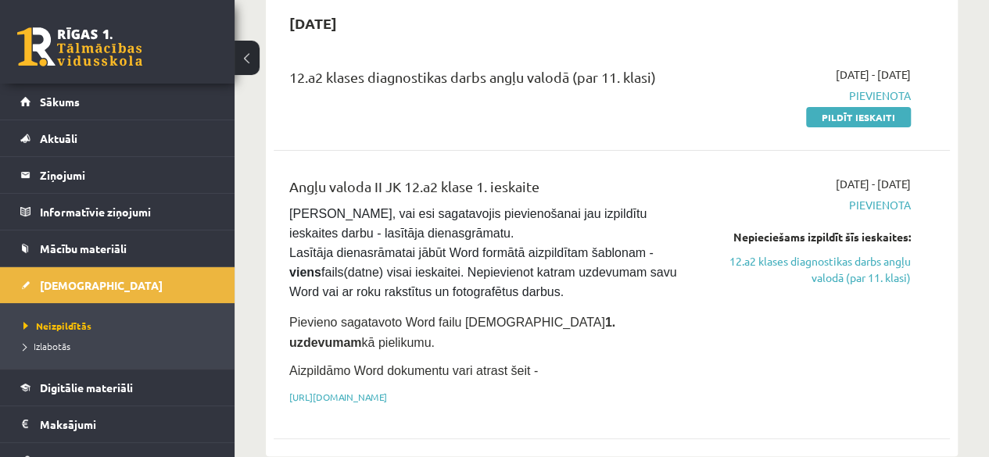
scroll to position [155, 0]
